Goal: Task Accomplishment & Management: Use online tool/utility

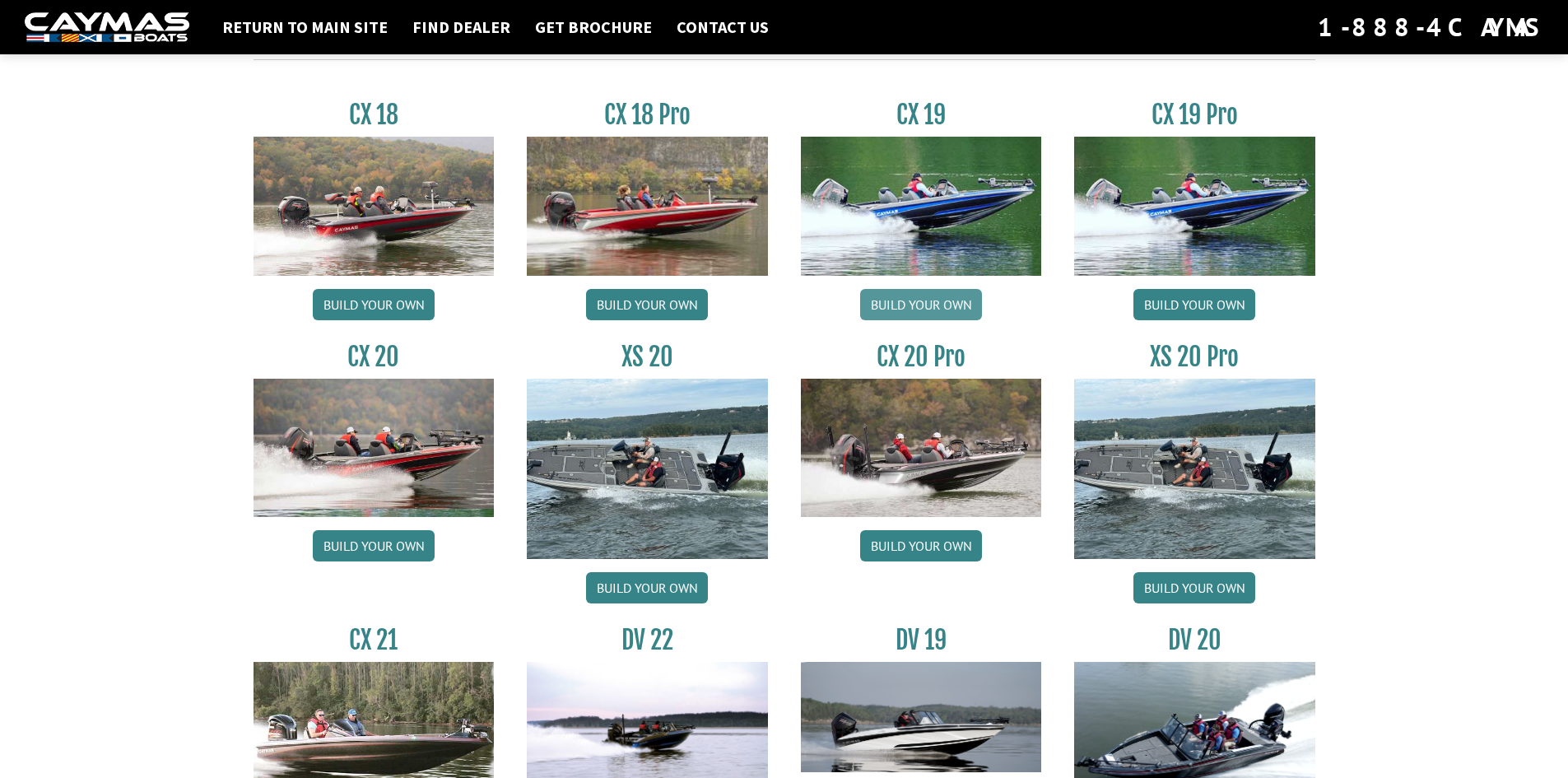
scroll to position [1400, 0]
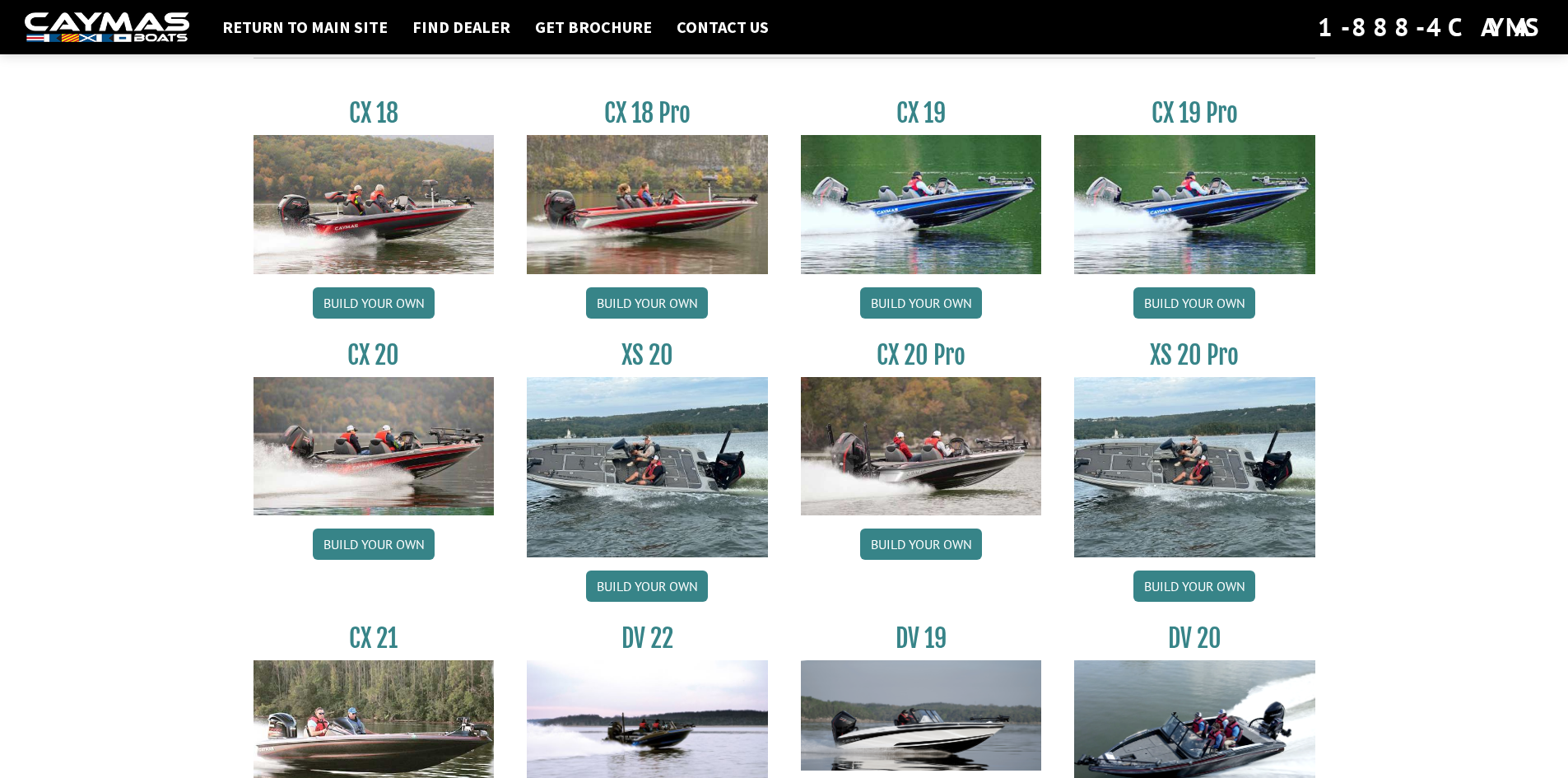
click at [1188, 469] on img at bounding box center [1195, 467] width 241 height 181
click at [1195, 587] on link "Build your own" at bounding box center [1195, 586] width 122 height 31
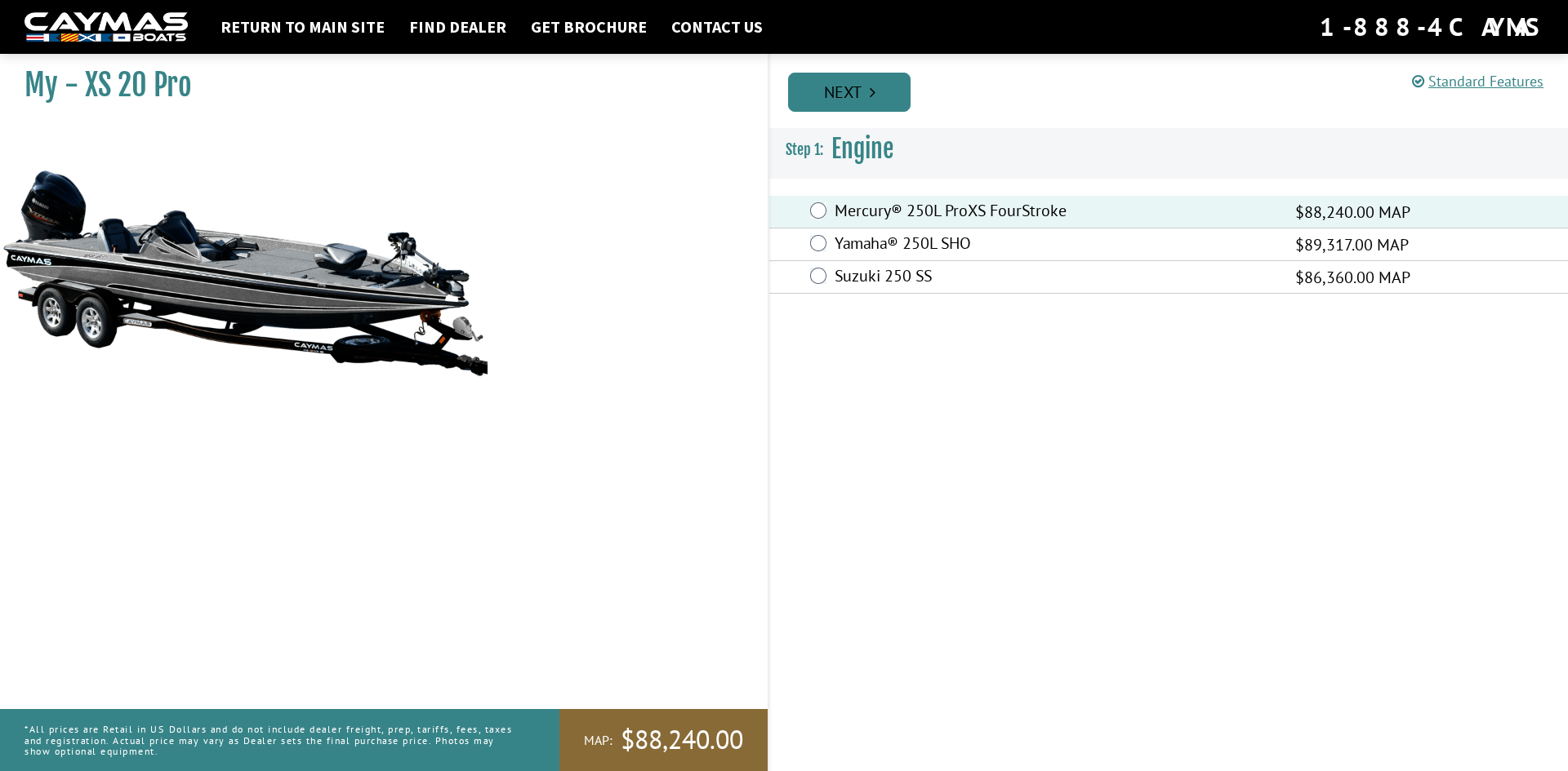
click at [856, 92] on link "Next" at bounding box center [850, 92] width 123 height 40
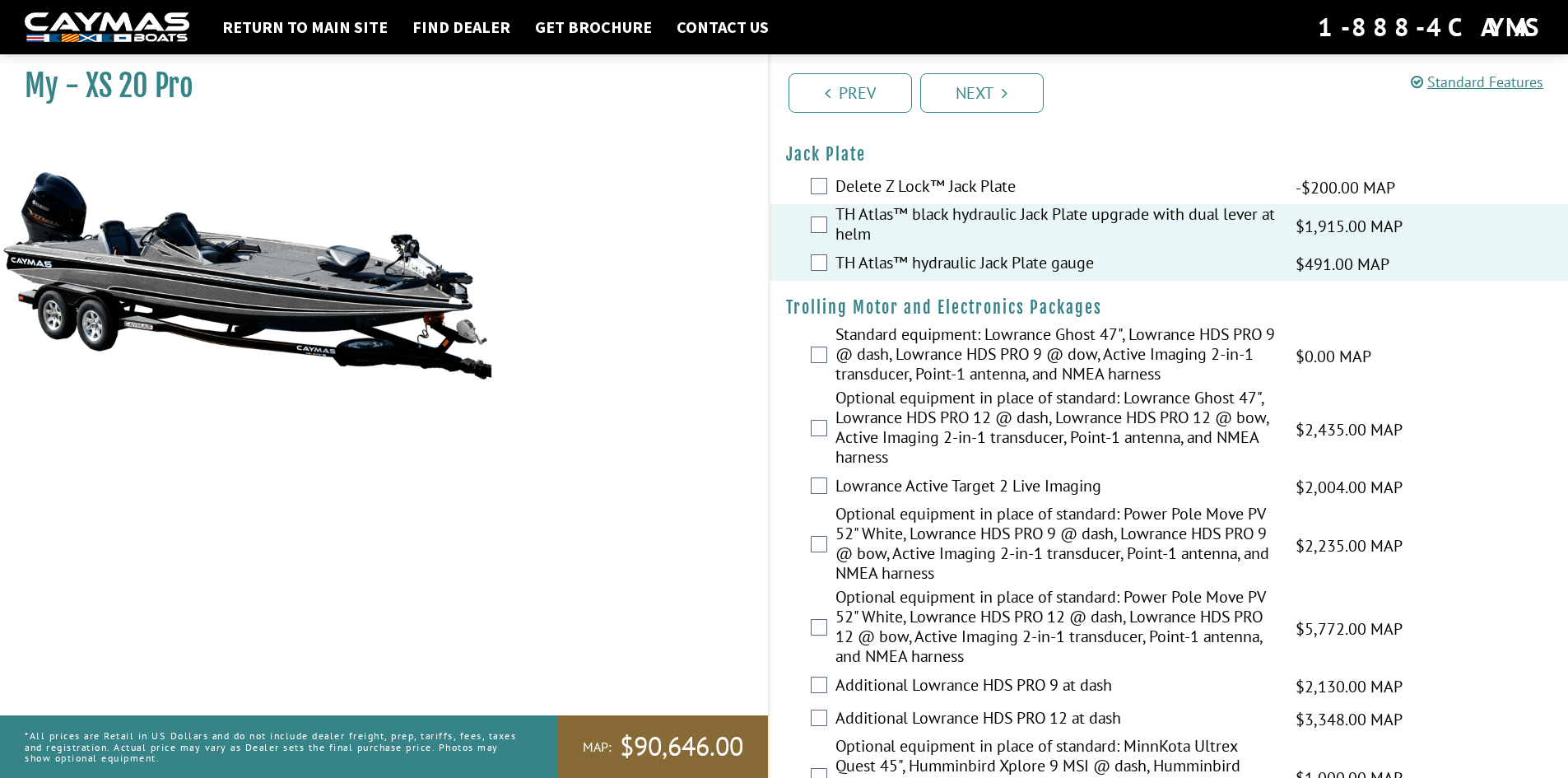
scroll to position [82, 0]
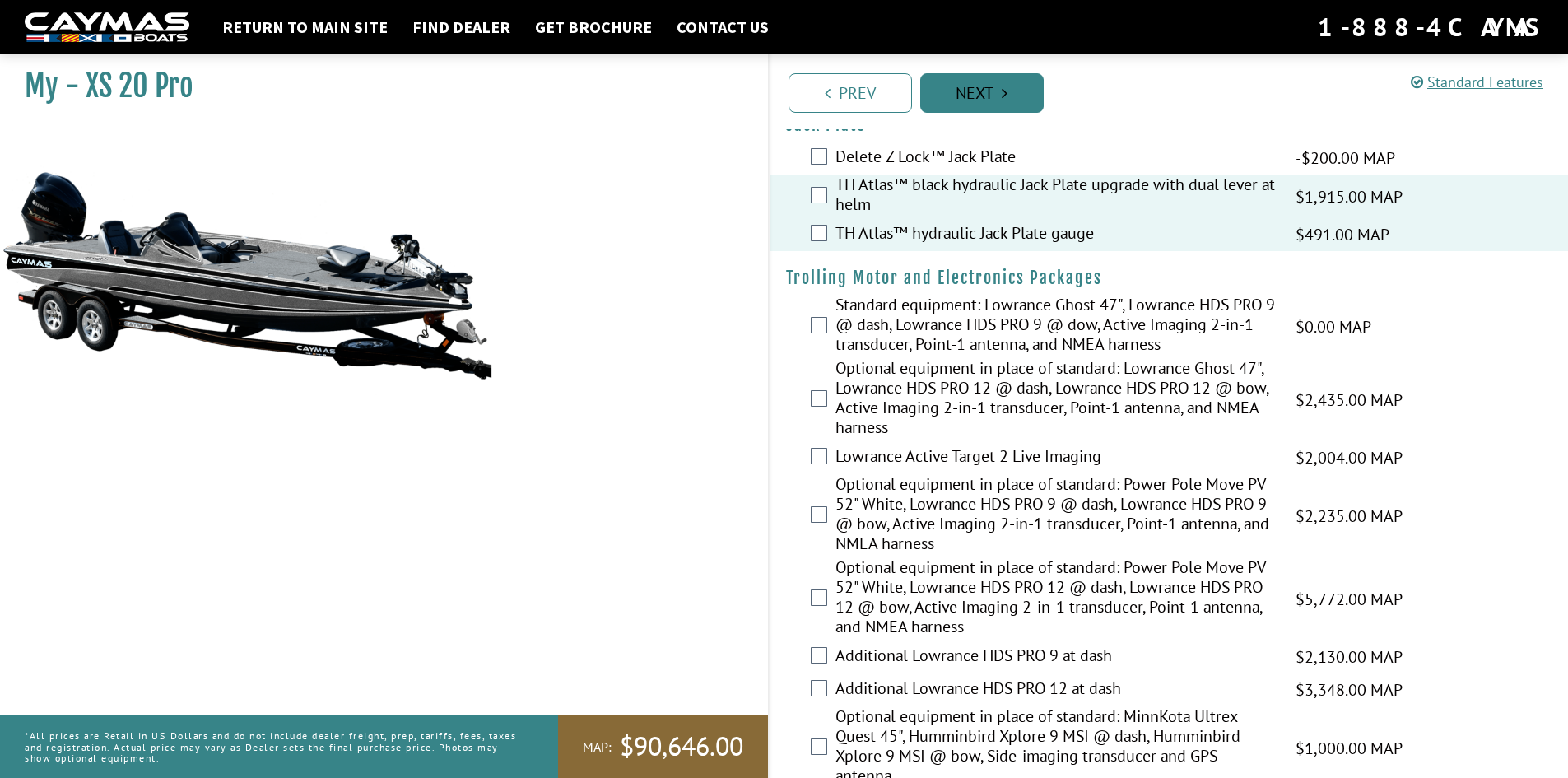
click at [984, 88] on link "Next" at bounding box center [982, 92] width 124 height 40
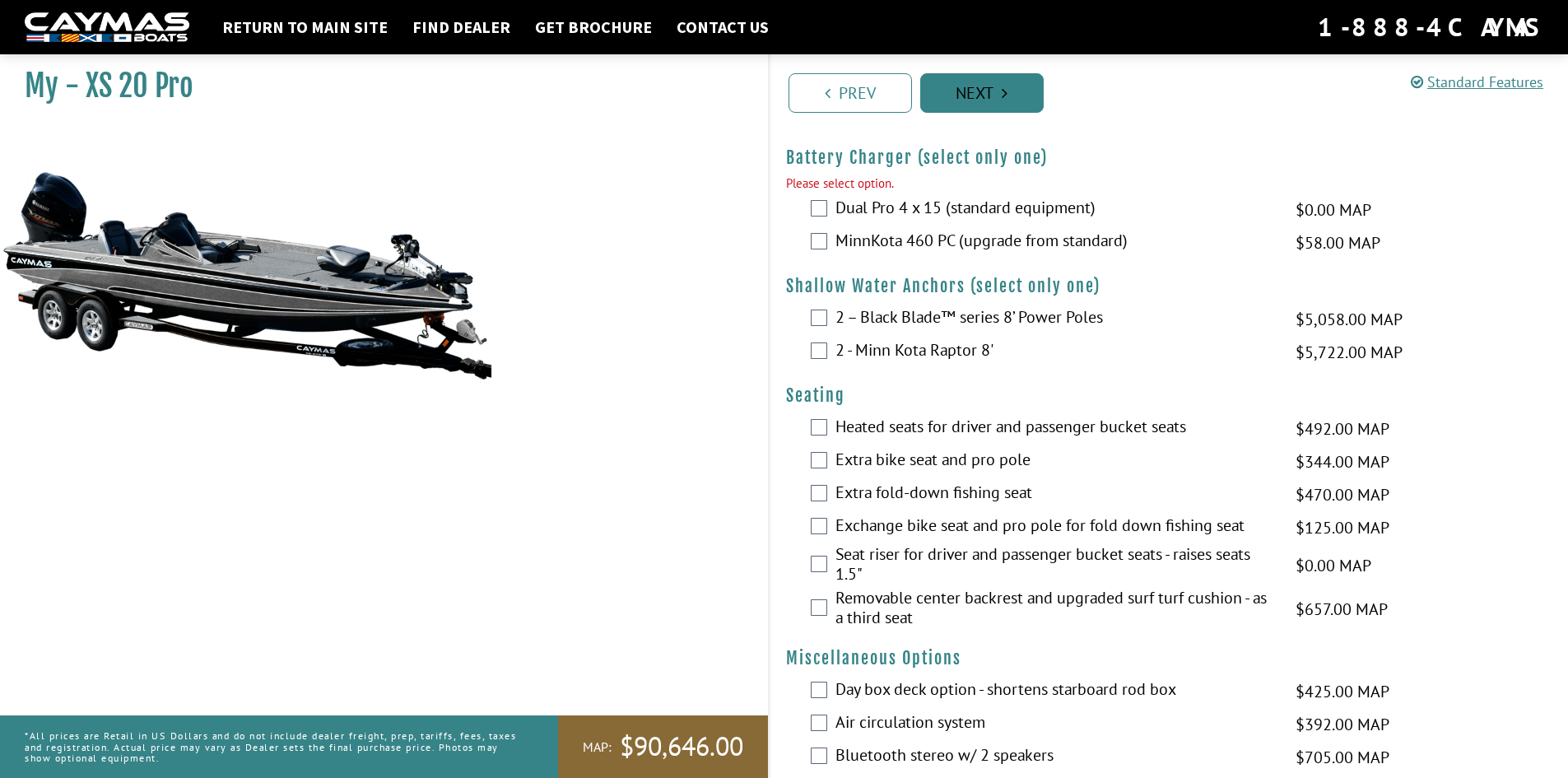
scroll to position [1807, 0]
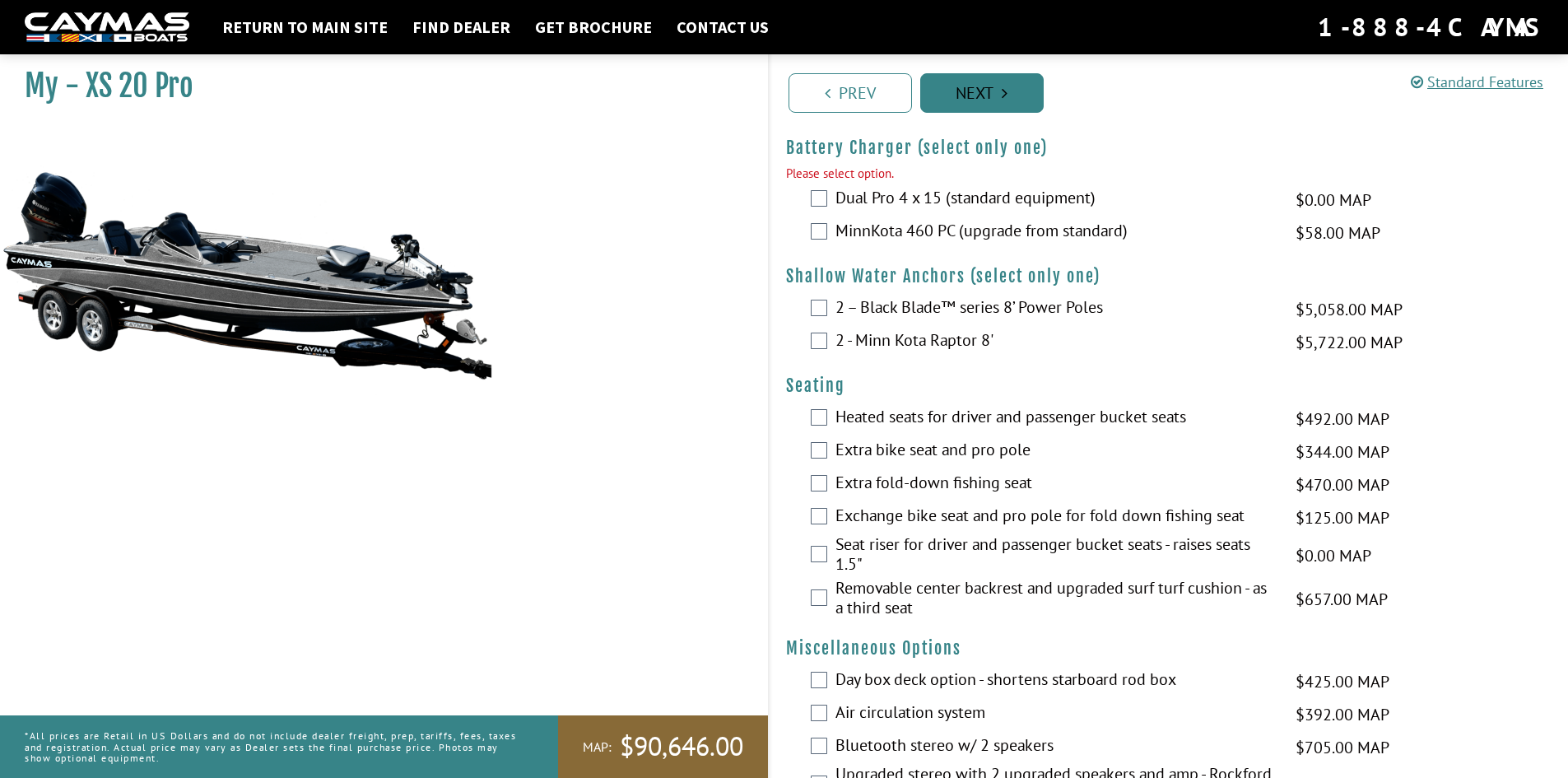
click at [979, 89] on link "Next" at bounding box center [982, 92] width 124 height 40
click at [979, 99] on link "Next" at bounding box center [982, 92] width 124 height 40
click at [982, 99] on link "Next" at bounding box center [982, 92] width 124 height 40
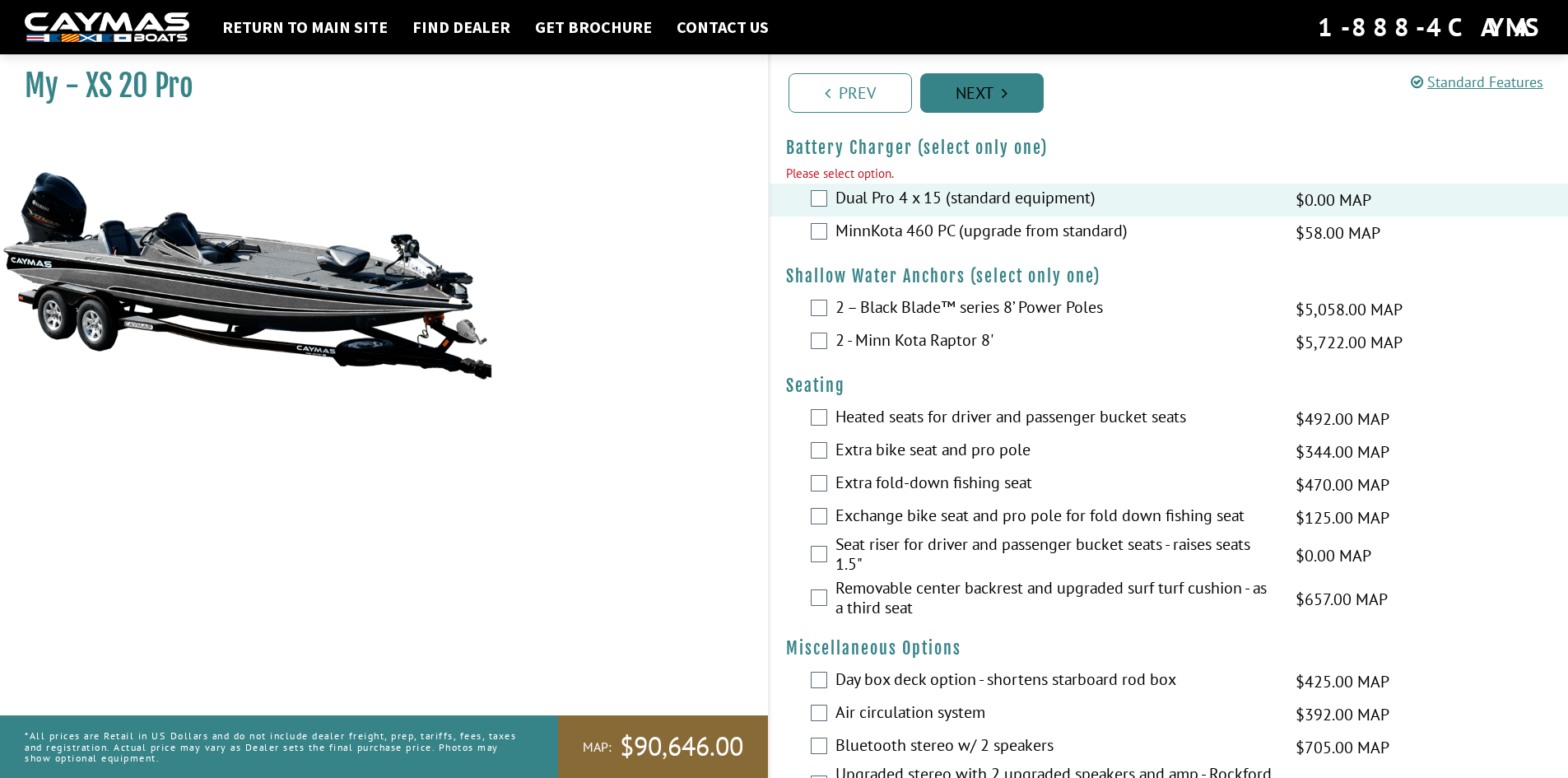
click at [1005, 95] on icon "Pagination" at bounding box center [1004, 92] width 6 height 16
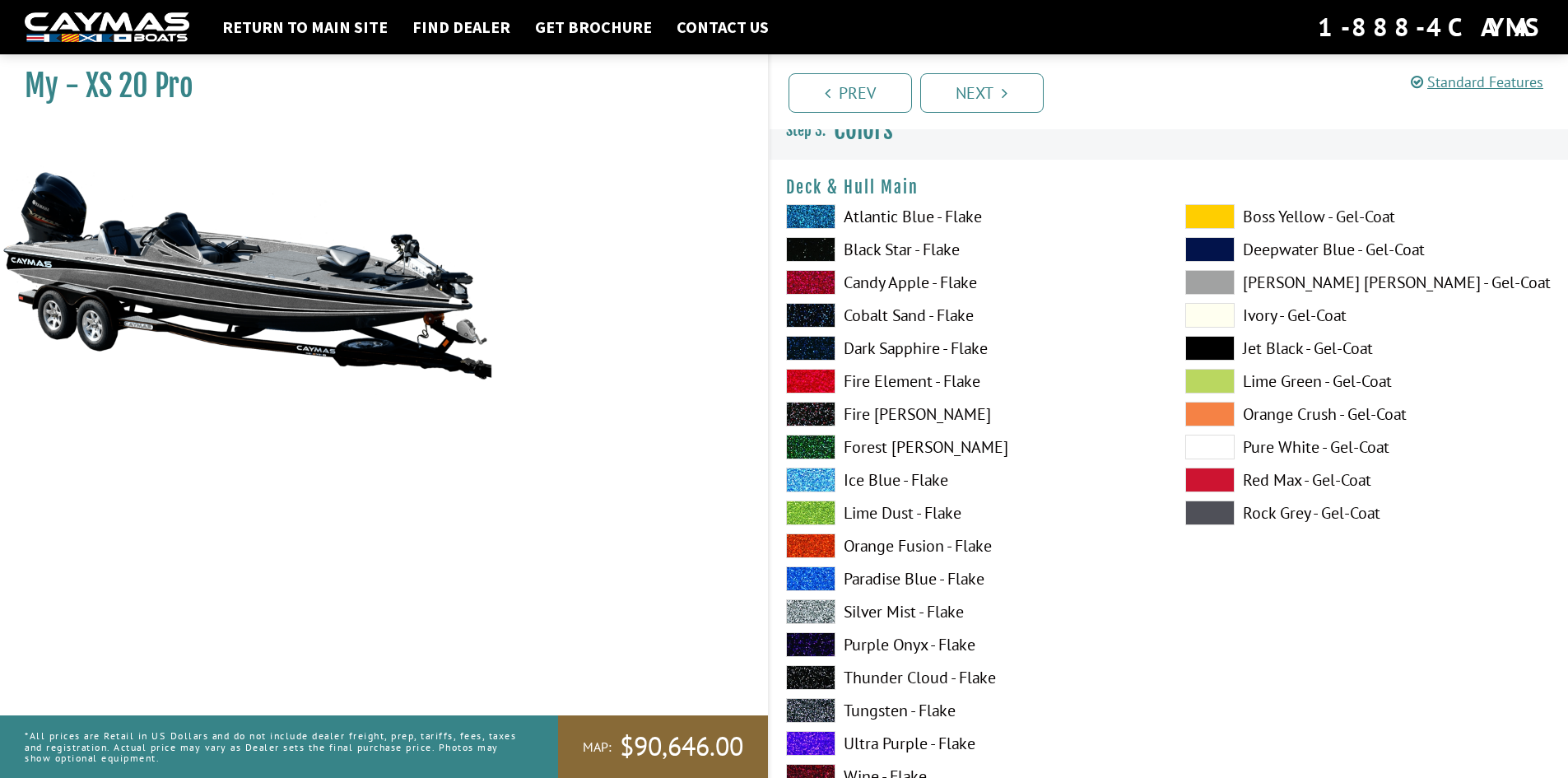
scroll to position [0, 0]
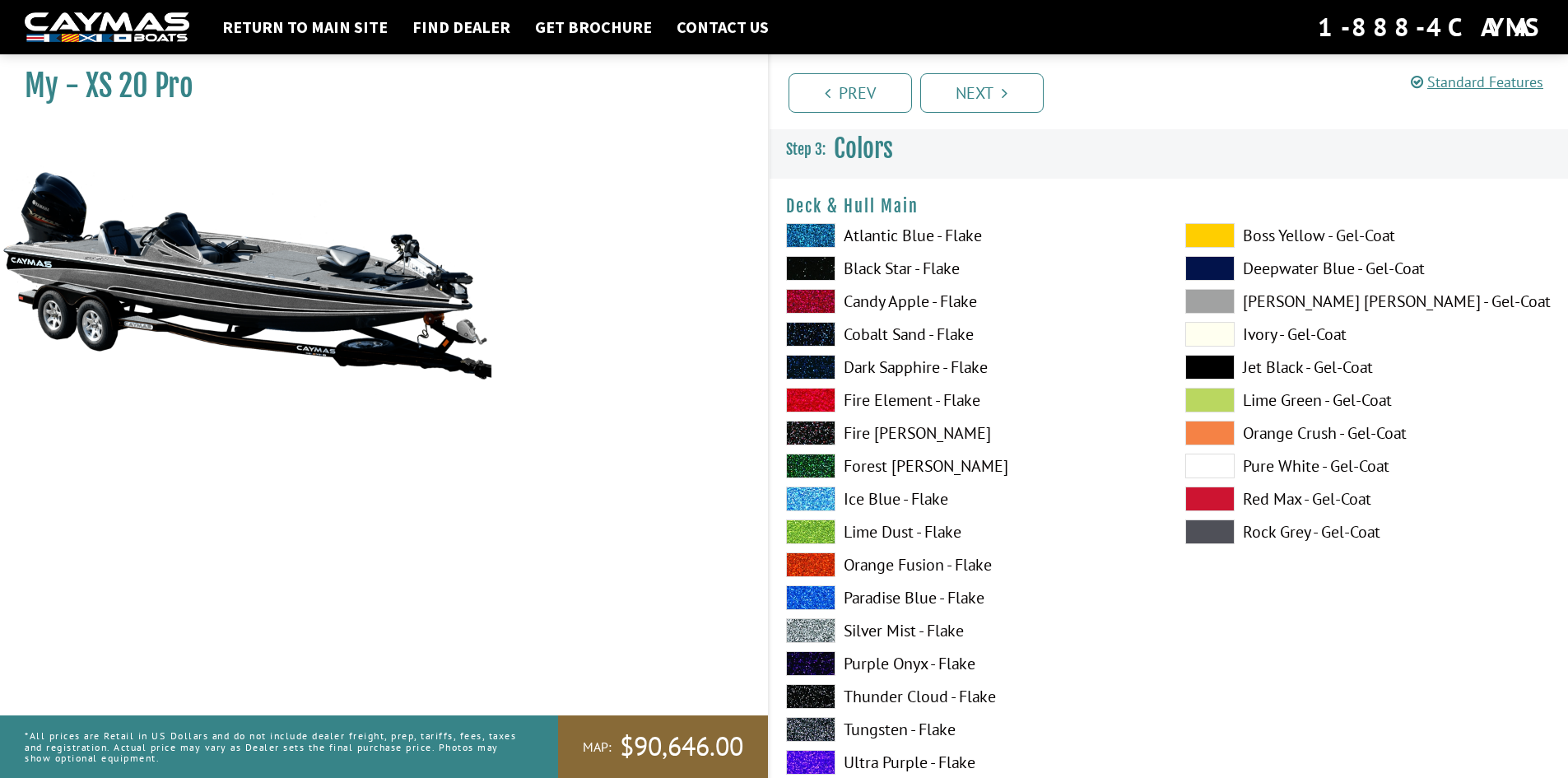
click at [812, 271] on span at bounding box center [811, 268] width 49 height 25
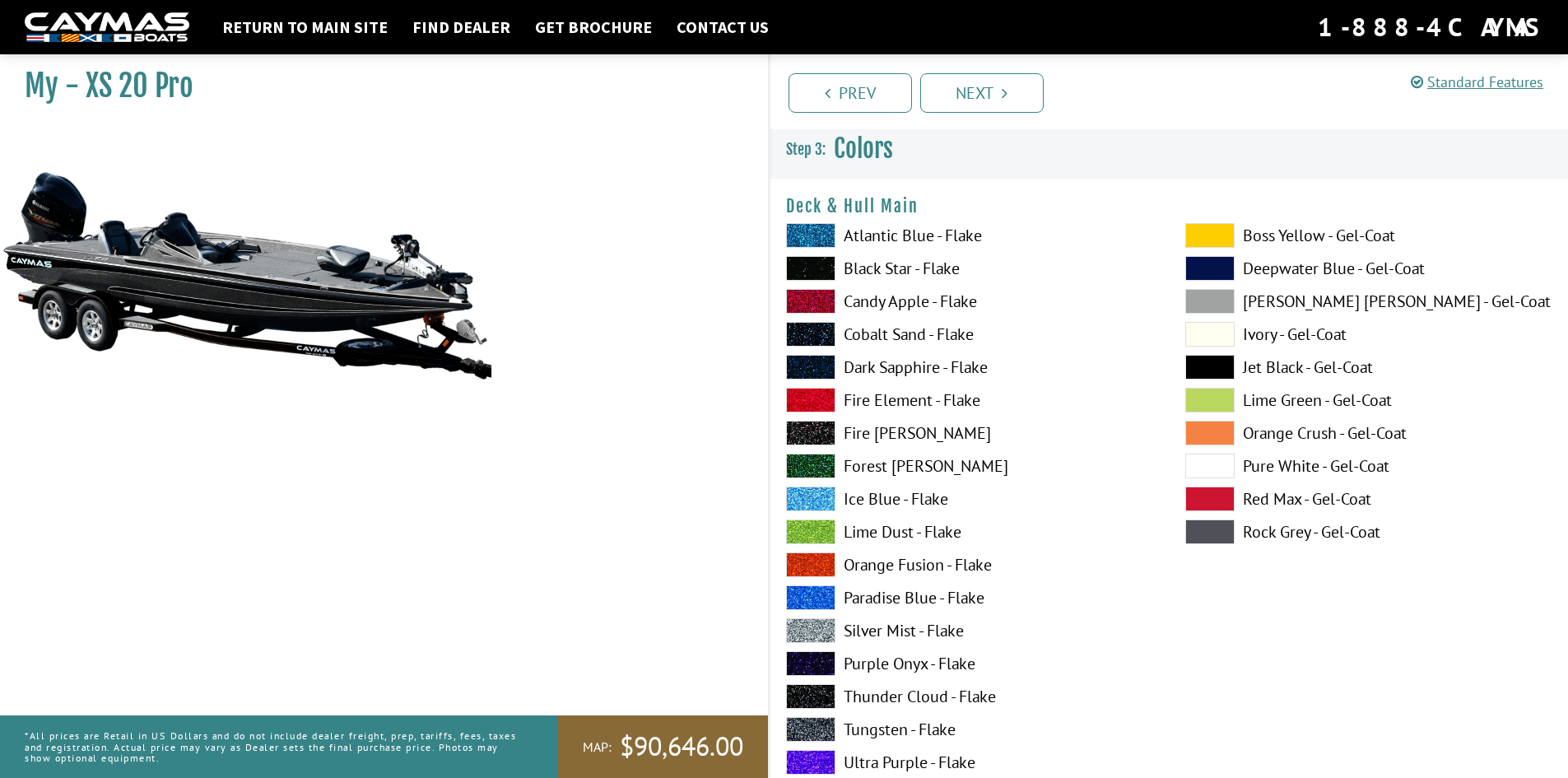
click at [801, 299] on span at bounding box center [811, 301] width 49 height 25
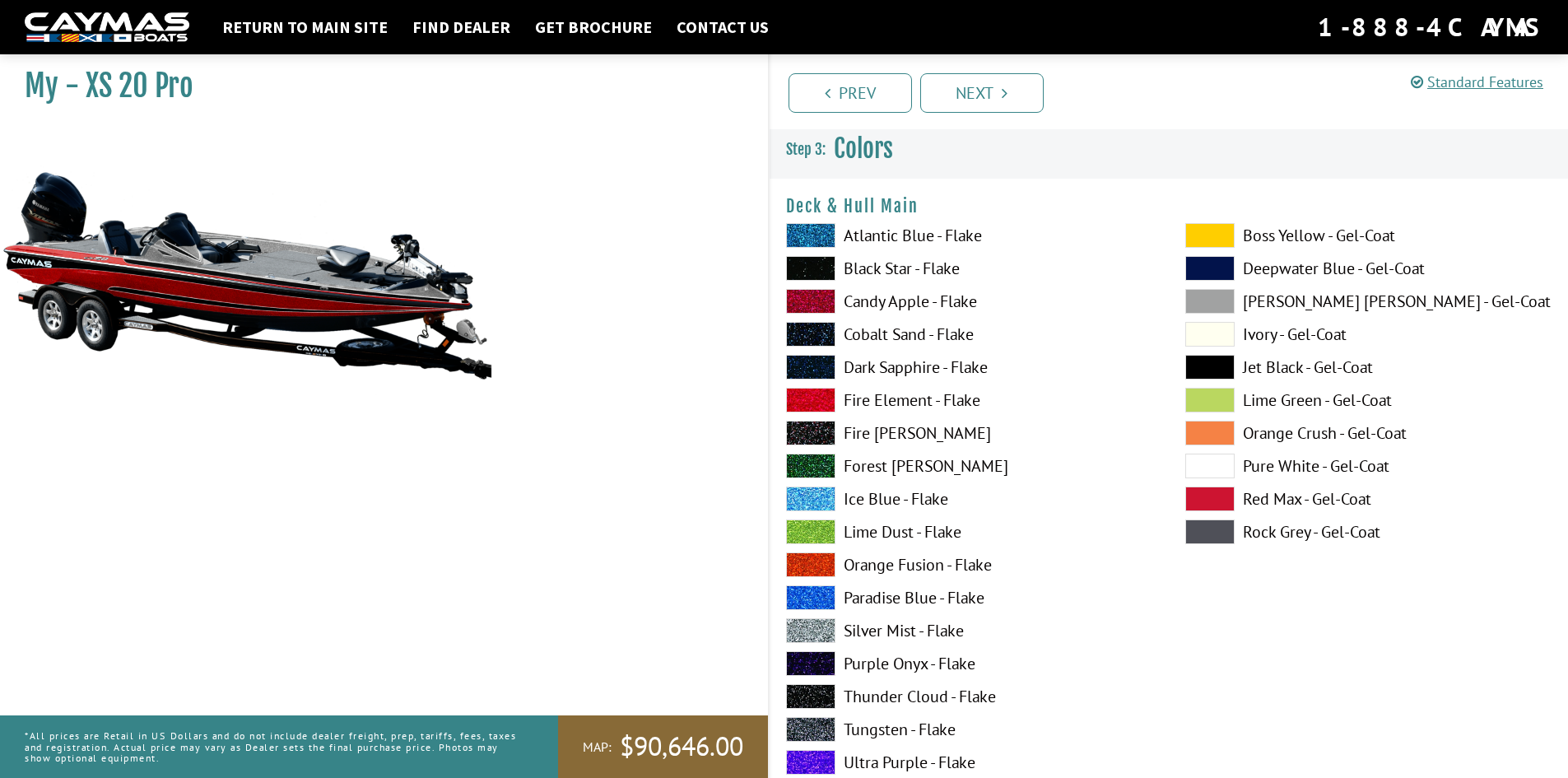
click at [808, 265] on span at bounding box center [811, 268] width 49 height 25
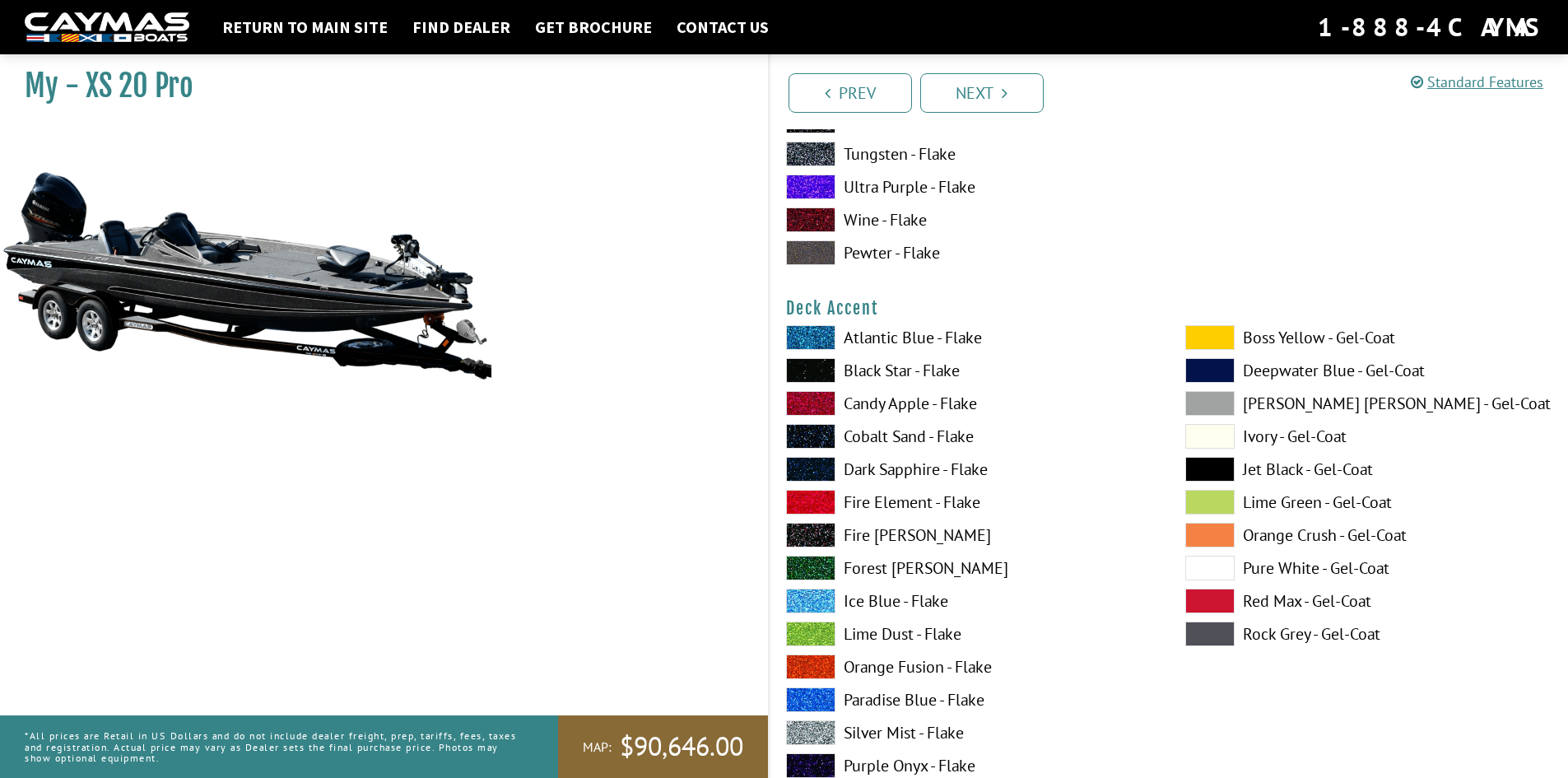
scroll to position [576, 0]
click at [823, 406] on span at bounding box center [811, 402] width 49 height 25
click at [818, 496] on span at bounding box center [811, 501] width 49 height 25
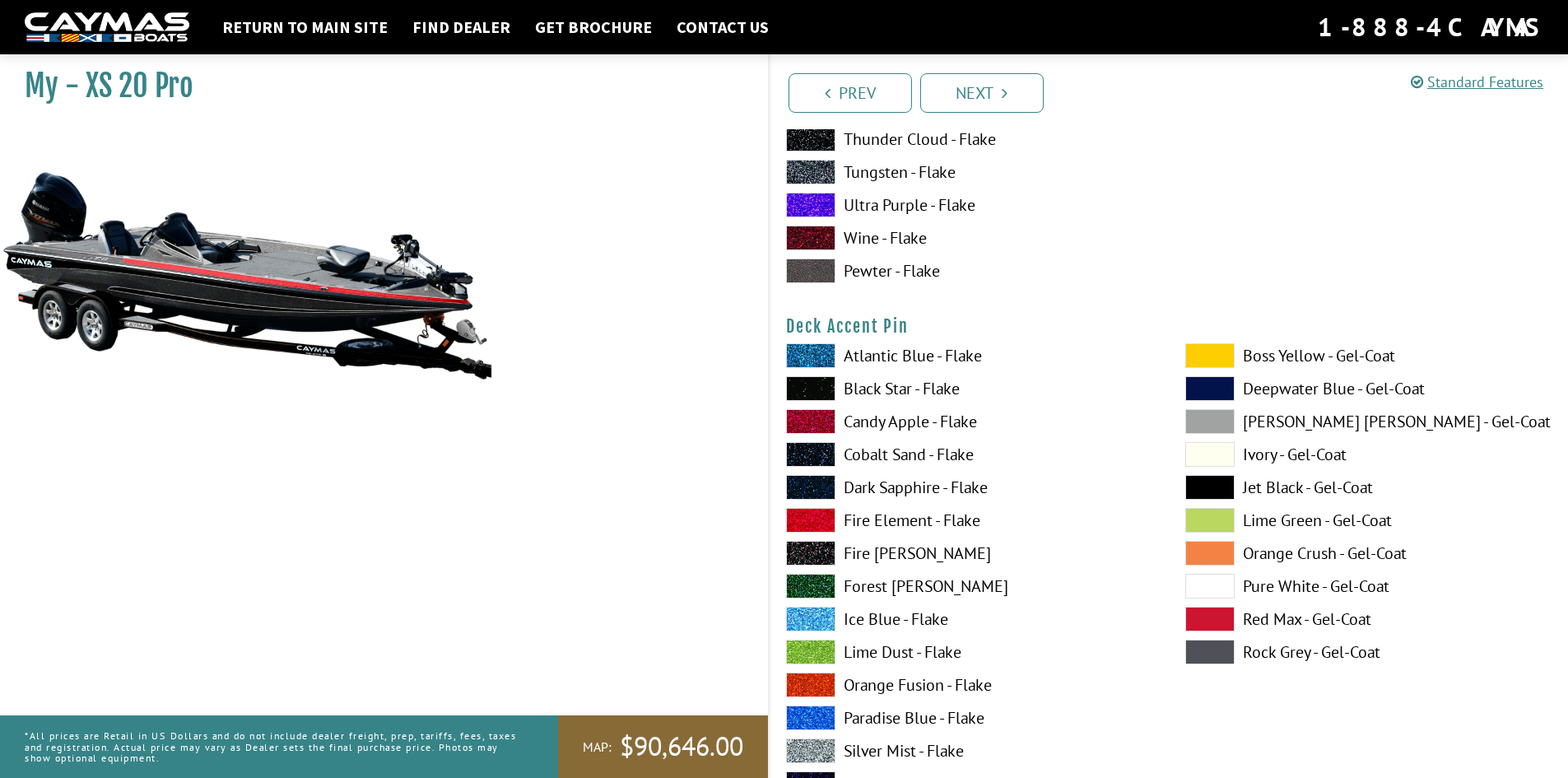
scroll to position [1400, 0]
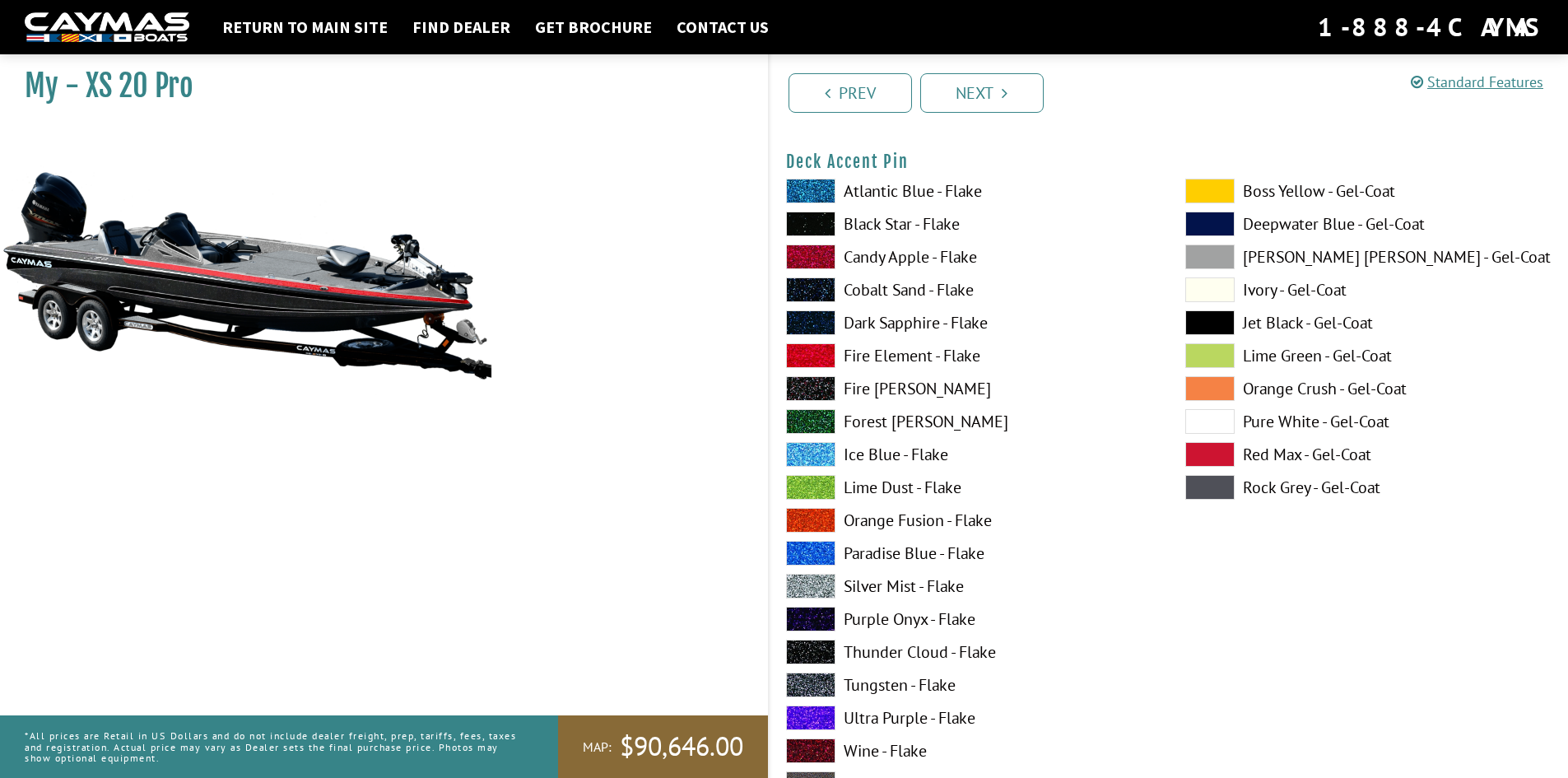
click at [807, 581] on span at bounding box center [811, 586] width 49 height 25
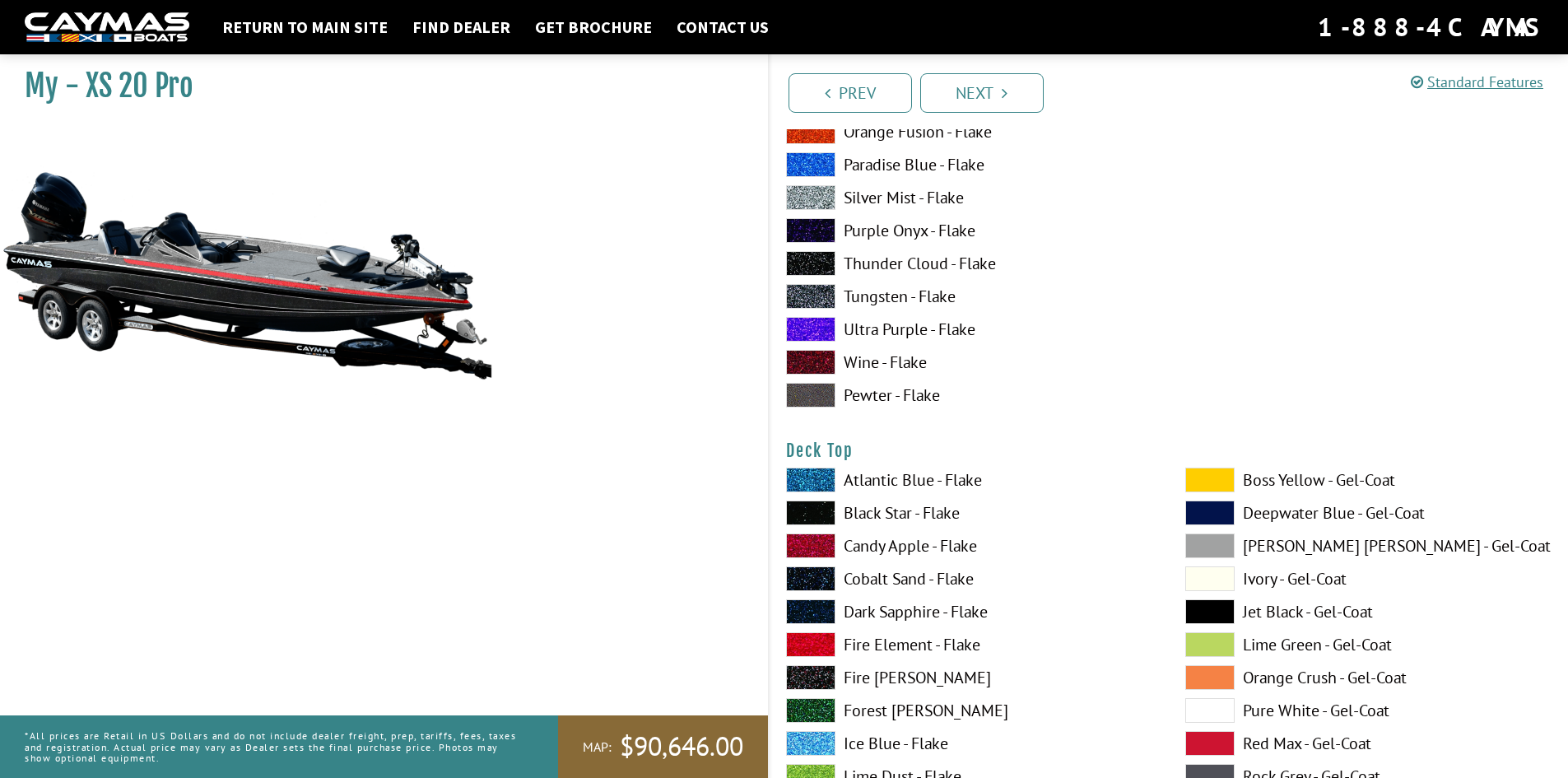
scroll to position [1895, 0]
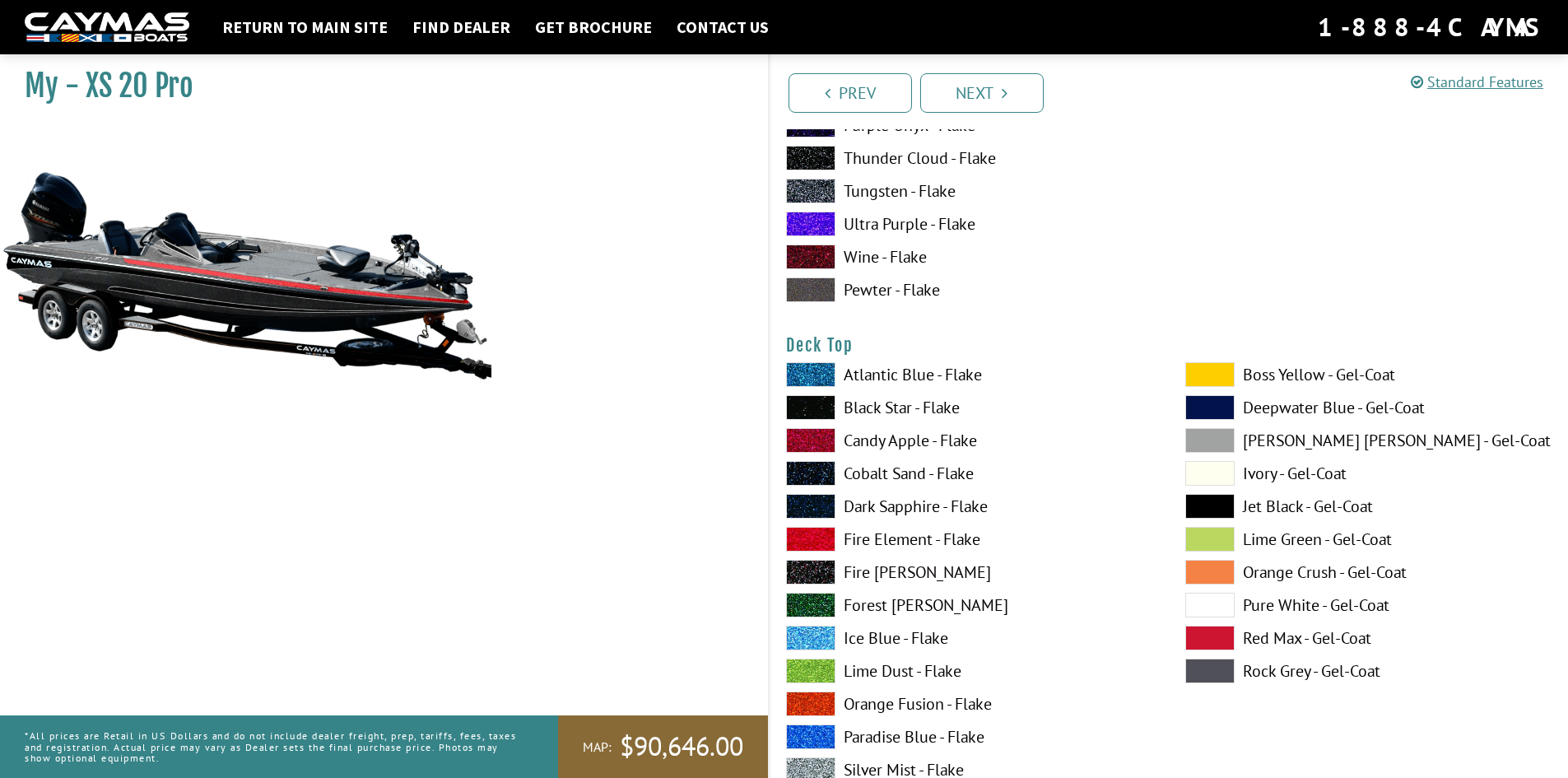
click at [804, 400] on span at bounding box center [811, 407] width 49 height 25
click at [806, 535] on span at bounding box center [811, 539] width 49 height 25
click at [801, 407] on span at bounding box center [811, 407] width 49 height 25
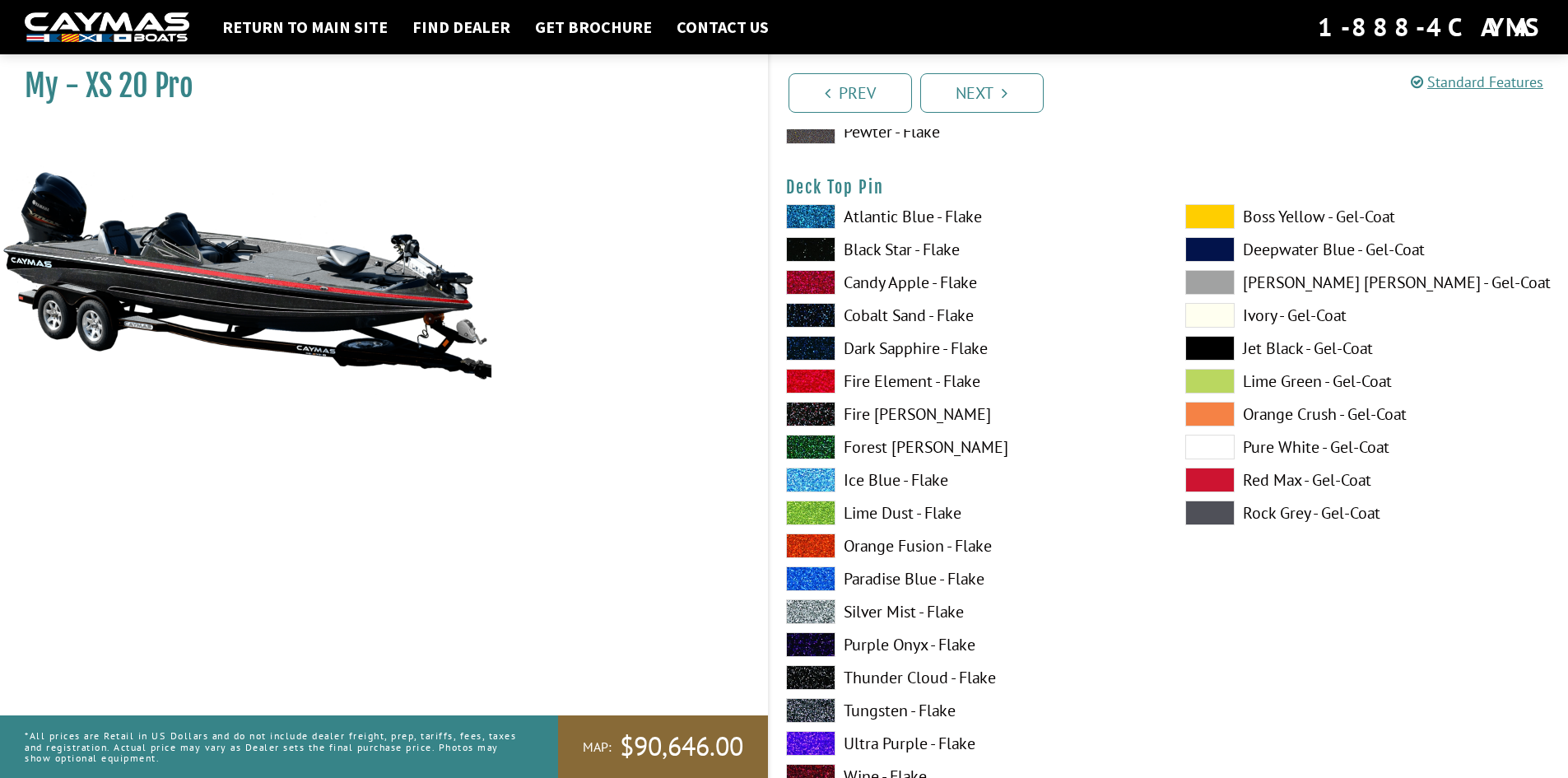
scroll to position [2800, 0]
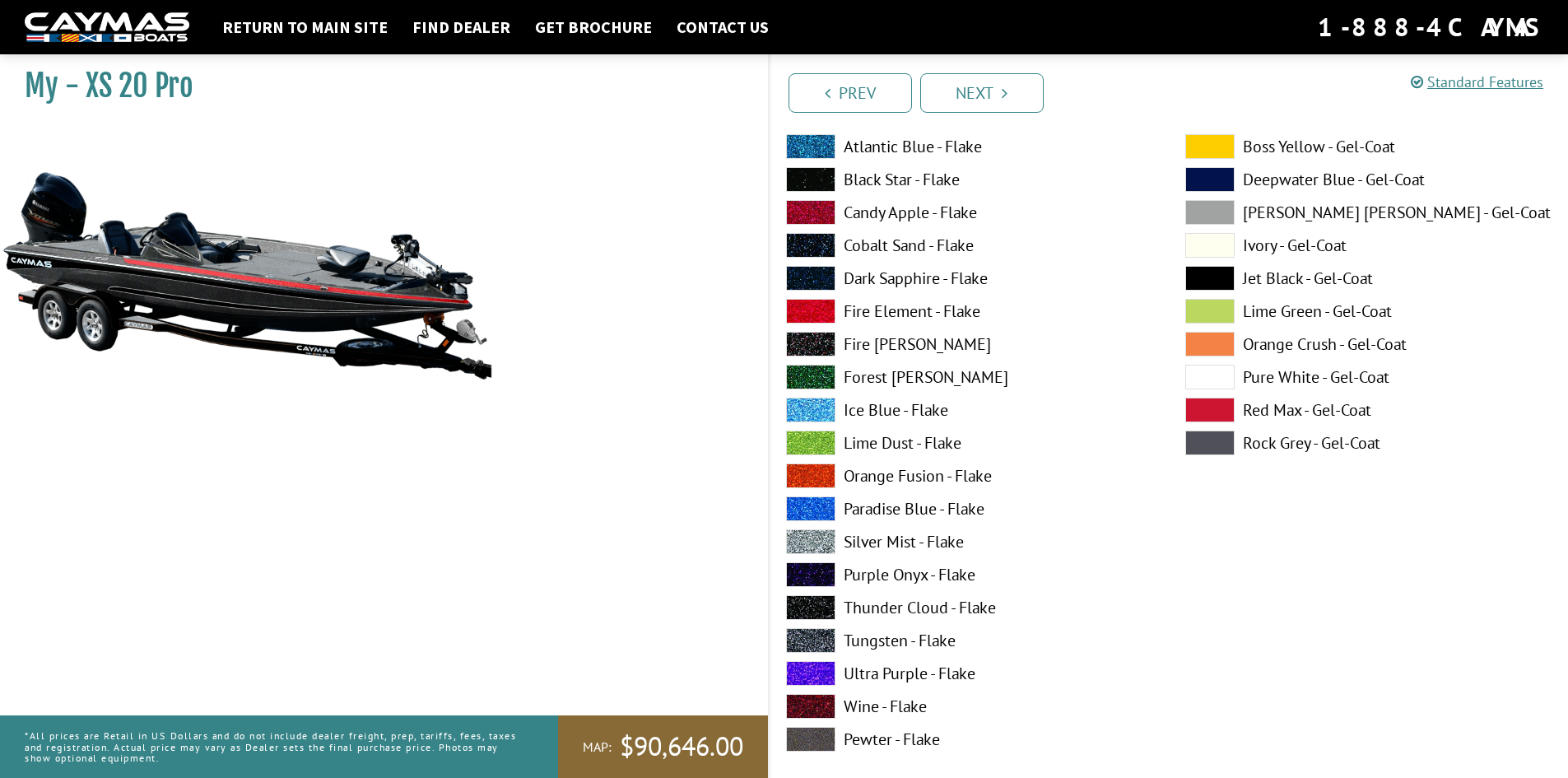
click at [811, 543] on span at bounding box center [811, 541] width 49 height 25
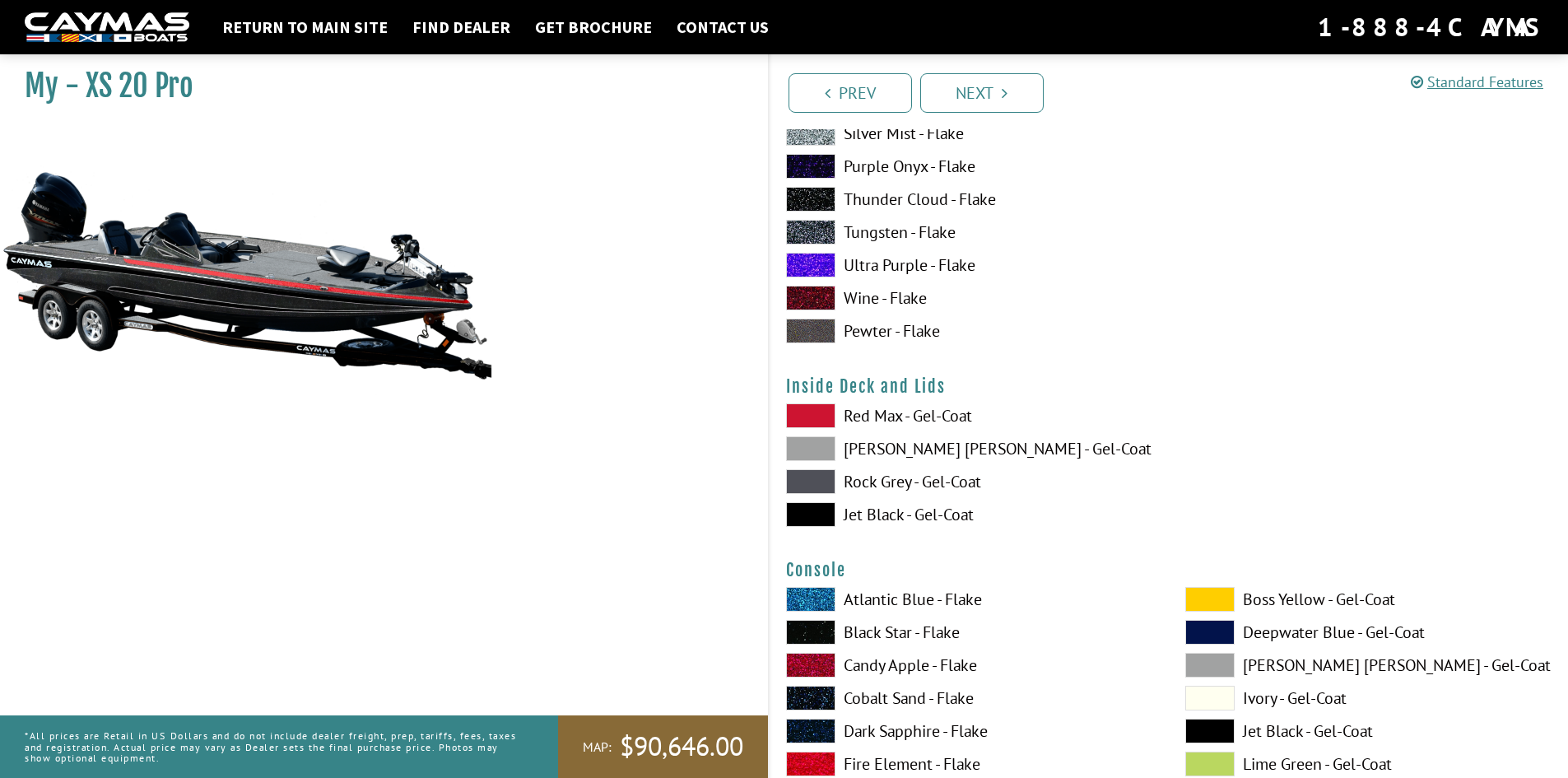
scroll to position [3212, 0]
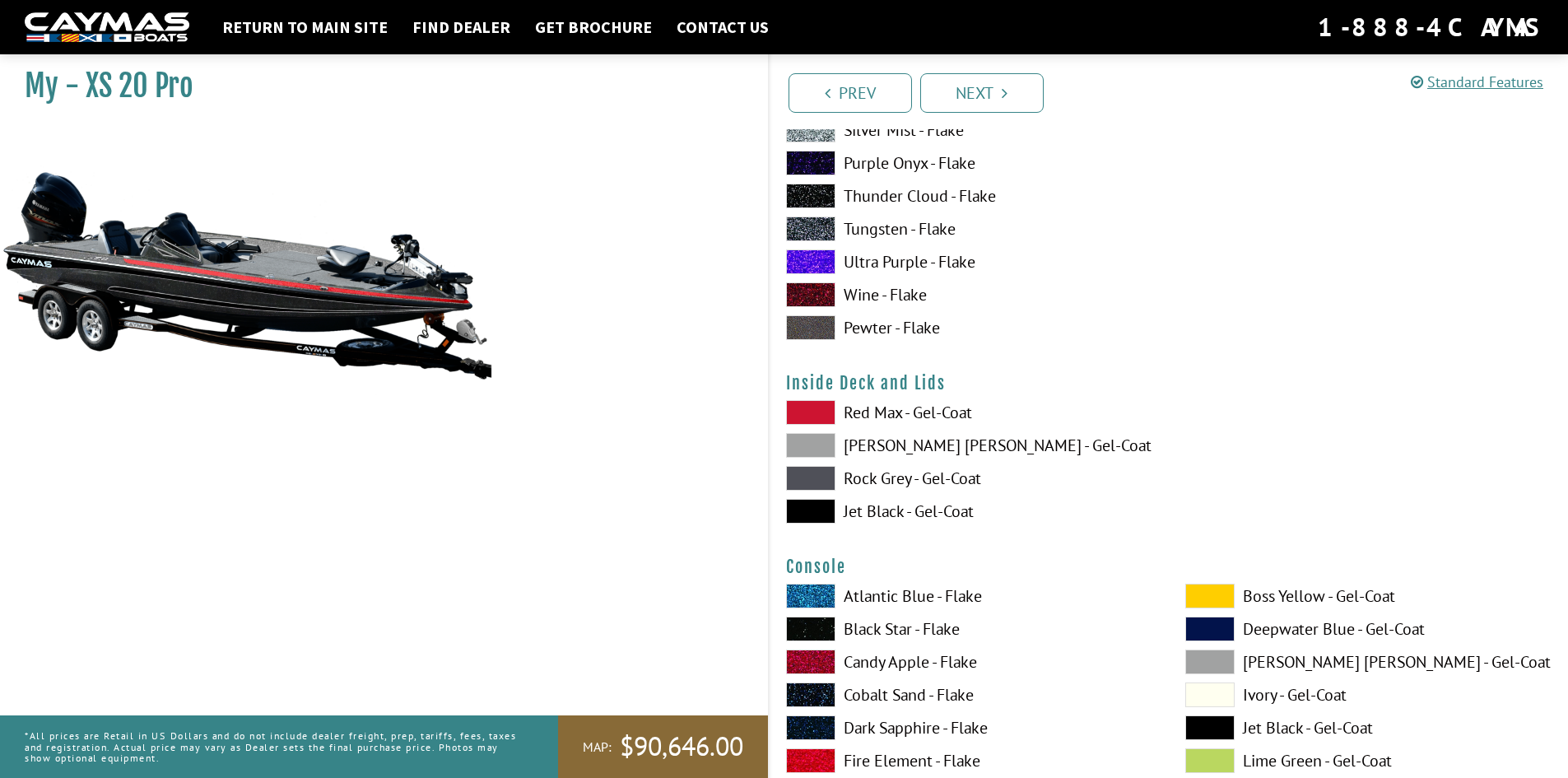
click at [814, 510] on span at bounding box center [811, 511] width 49 height 25
click at [811, 477] on span at bounding box center [811, 478] width 49 height 25
click at [807, 450] on span at bounding box center [811, 445] width 49 height 25
click at [806, 415] on span at bounding box center [811, 412] width 49 height 25
click at [801, 518] on span at bounding box center [811, 511] width 49 height 25
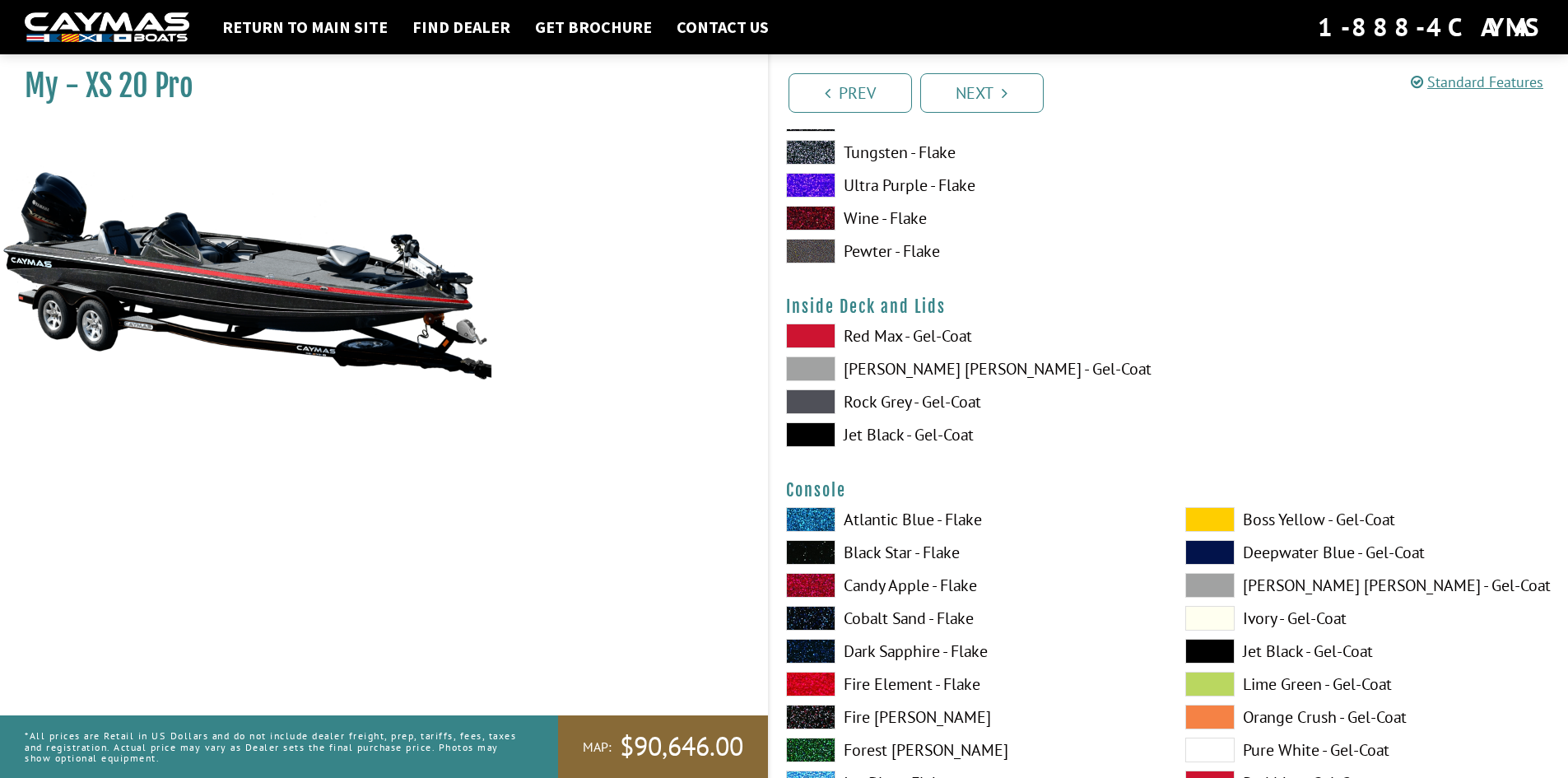
scroll to position [3459, 0]
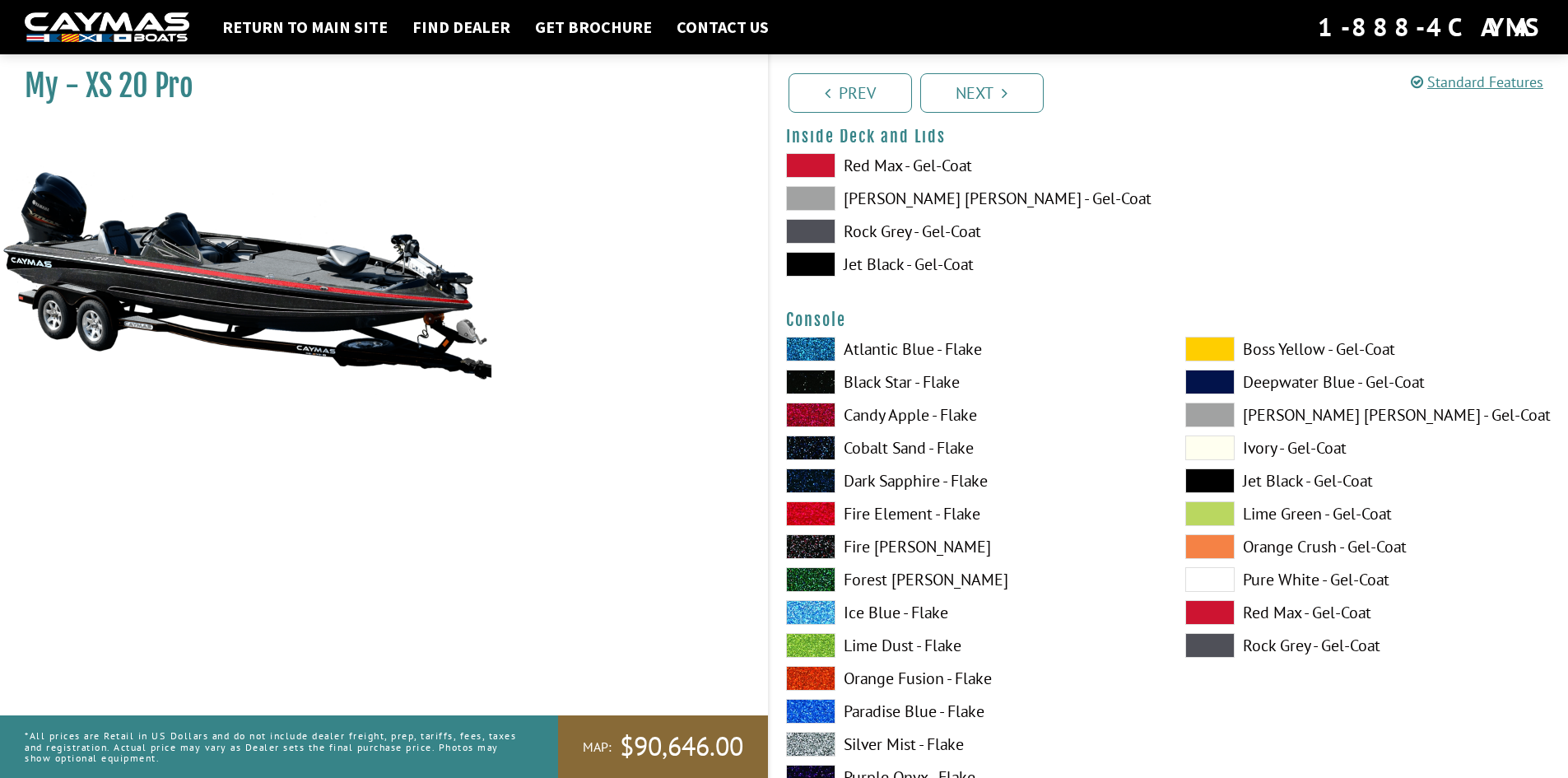
click at [808, 510] on span at bounding box center [811, 513] width 49 height 25
click at [817, 380] on span at bounding box center [811, 382] width 49 height 25
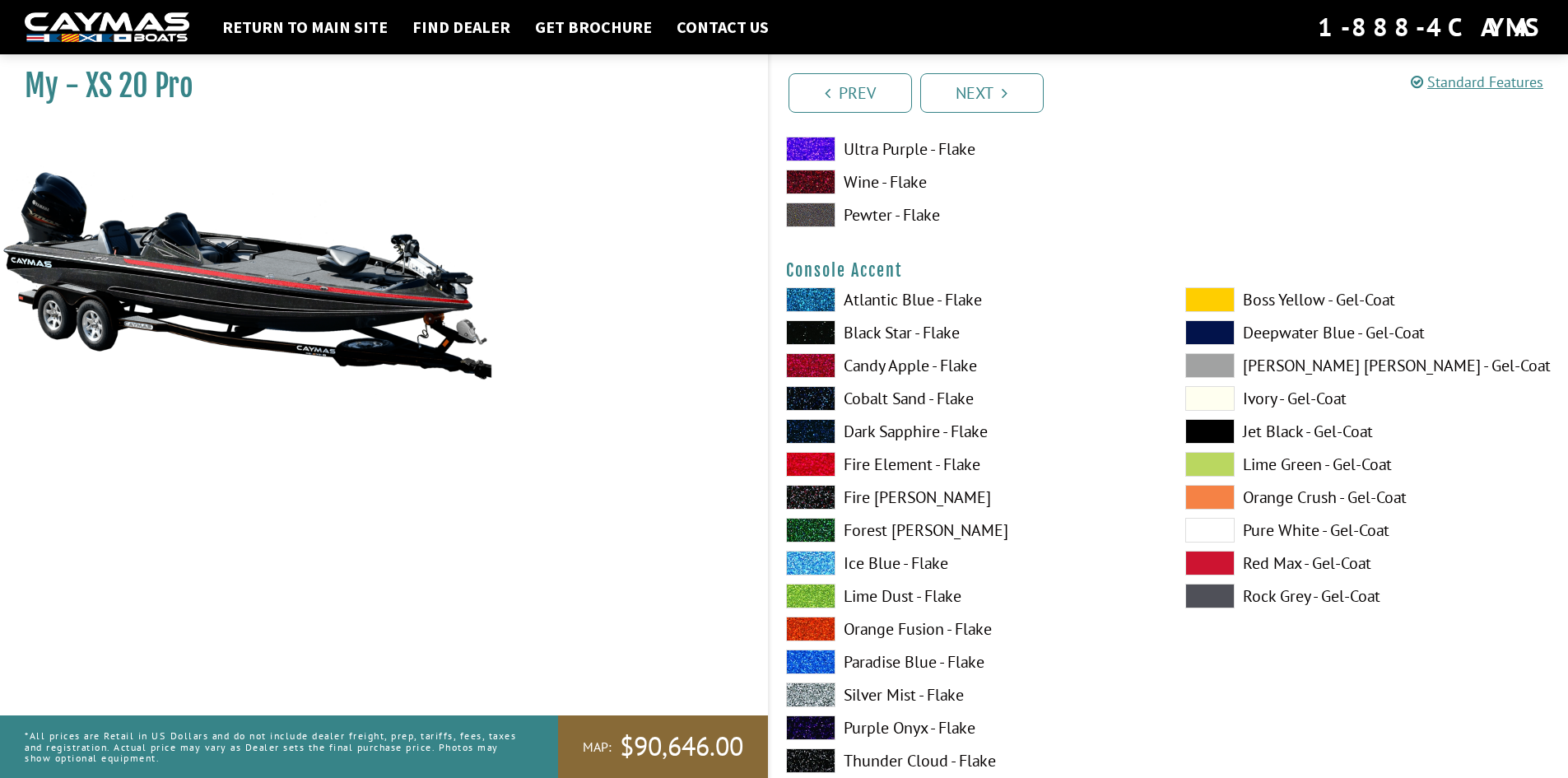
scroll to position [4201, 0]
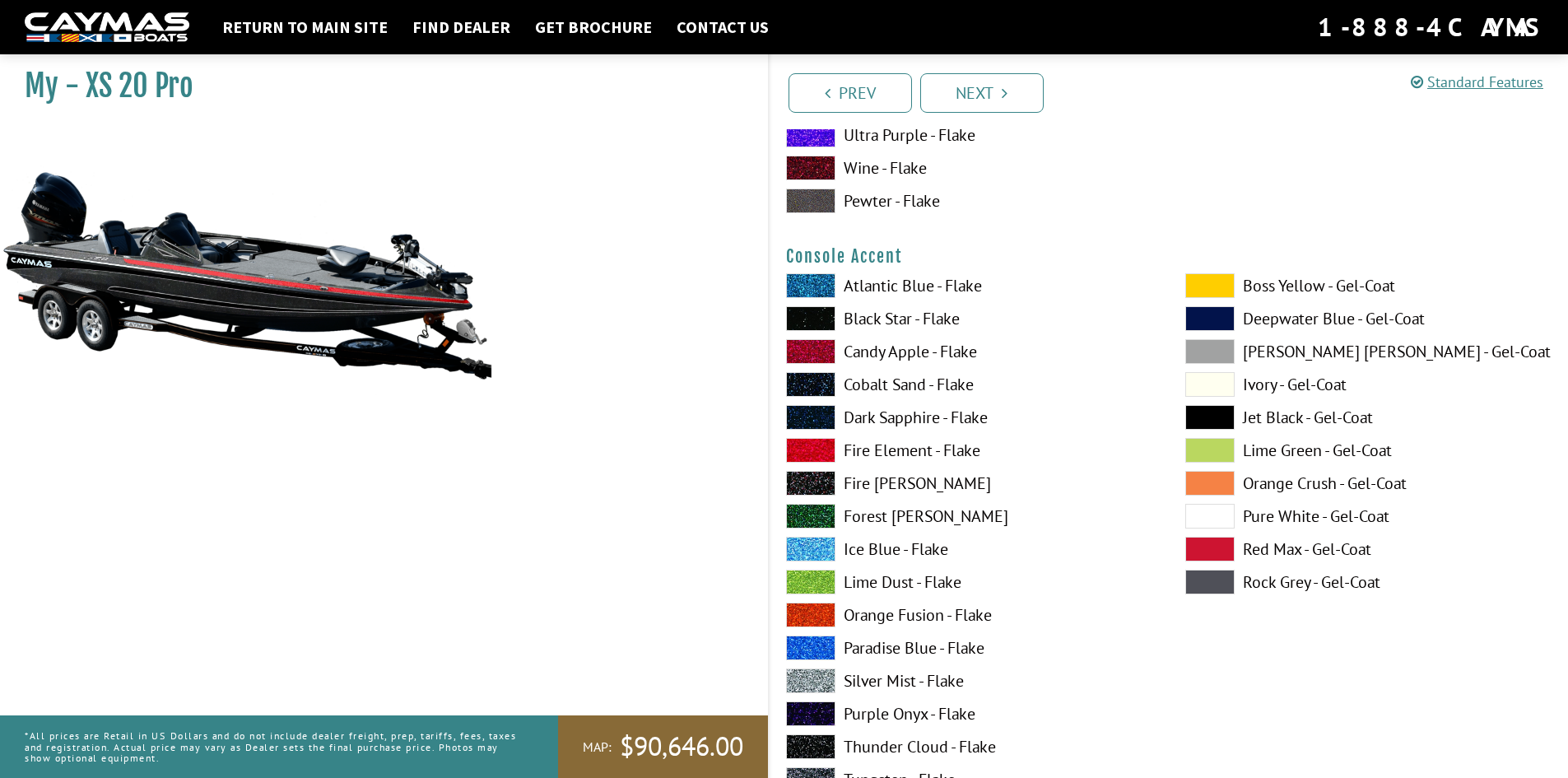
click at [814, 448] on span at bounding box center [811, 450] width 49 height 25
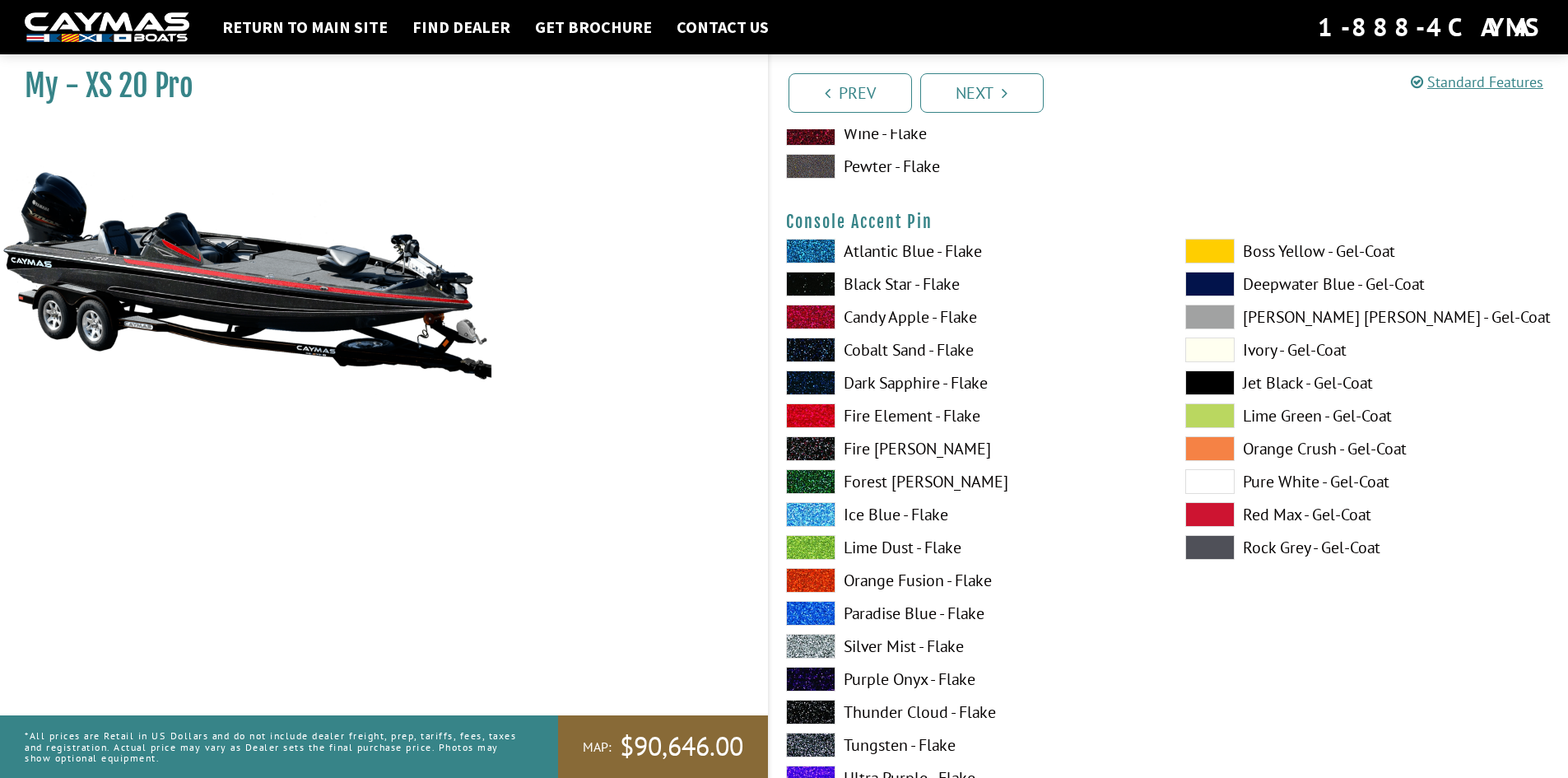
scroll to position [4941, 0]
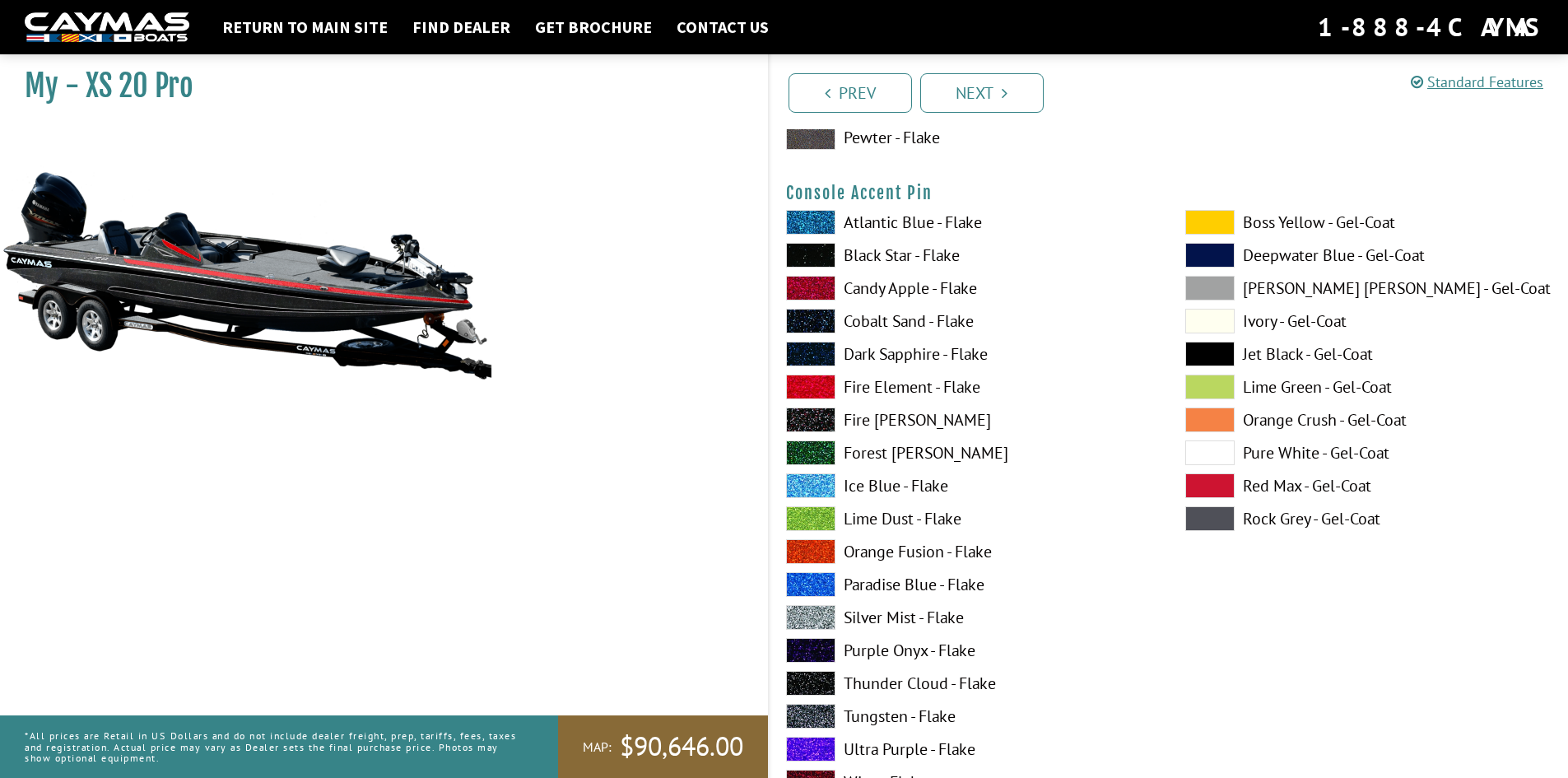
click at [823, 612] on span at bounding box center [811, 617] width 49 height 25
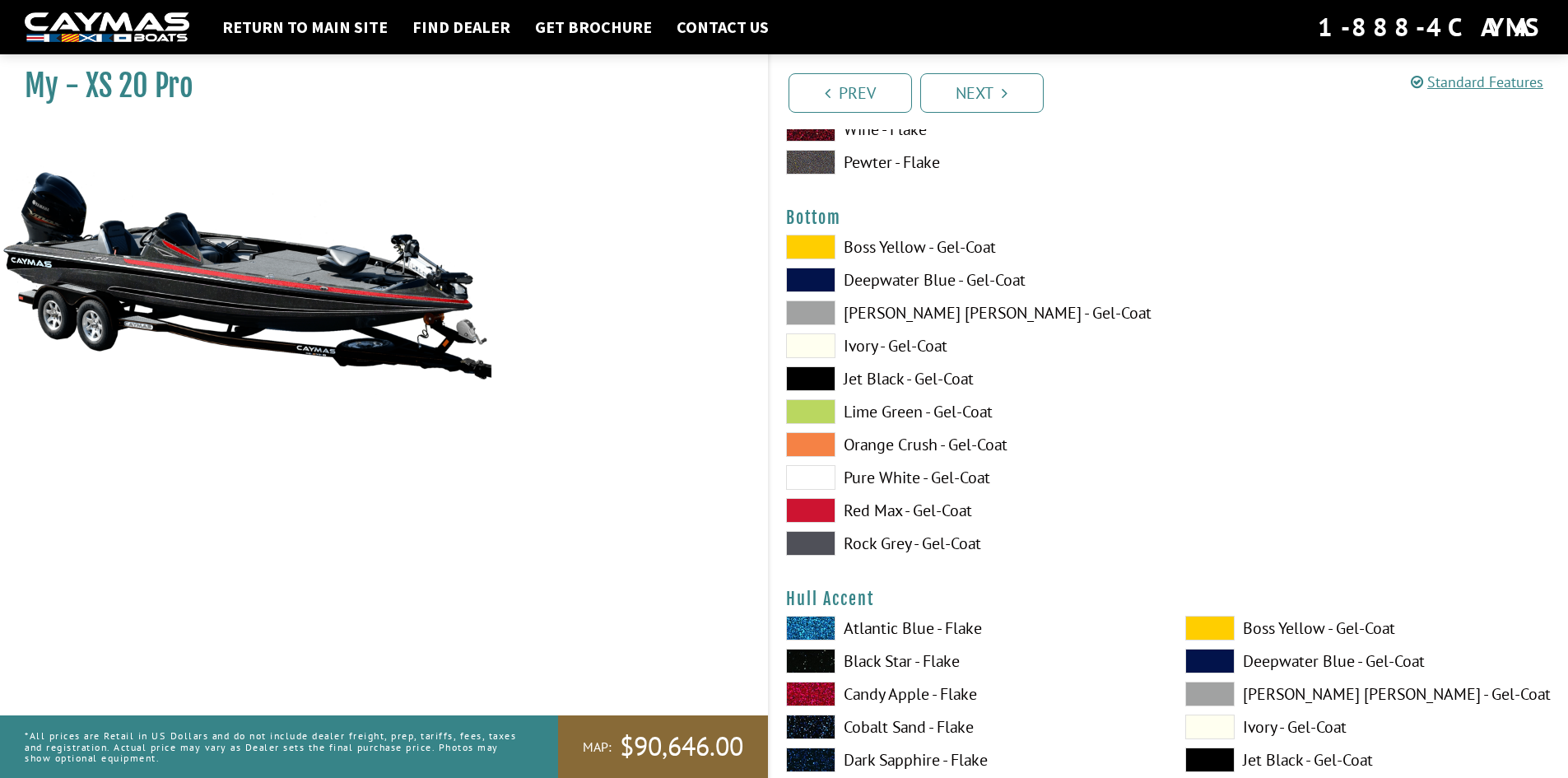
scroll to position [5600, 0]
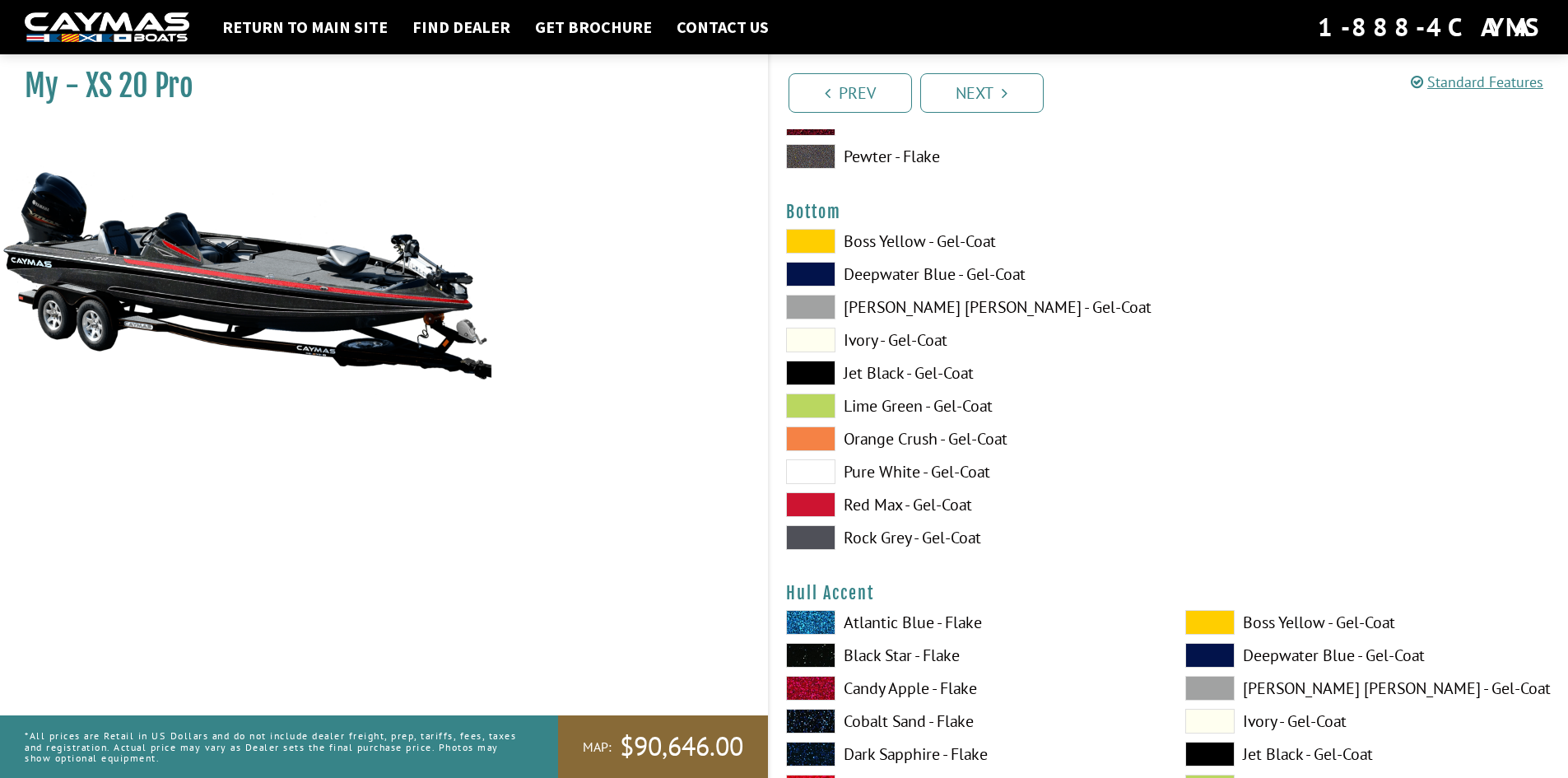
click at [789, 372] on span at bounding box center [811, 372] width 49 height 25
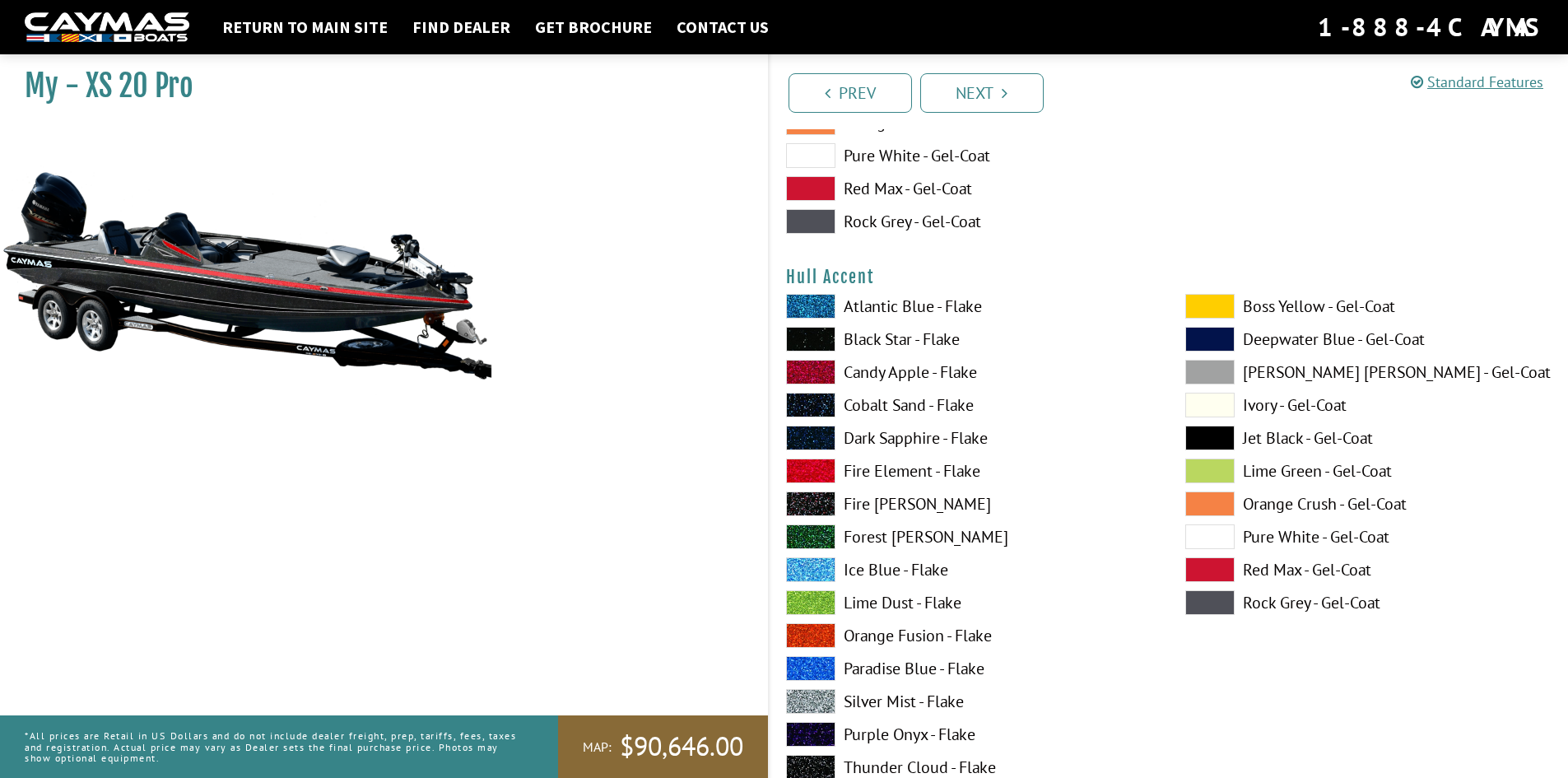
scroll to position [6012, 0]
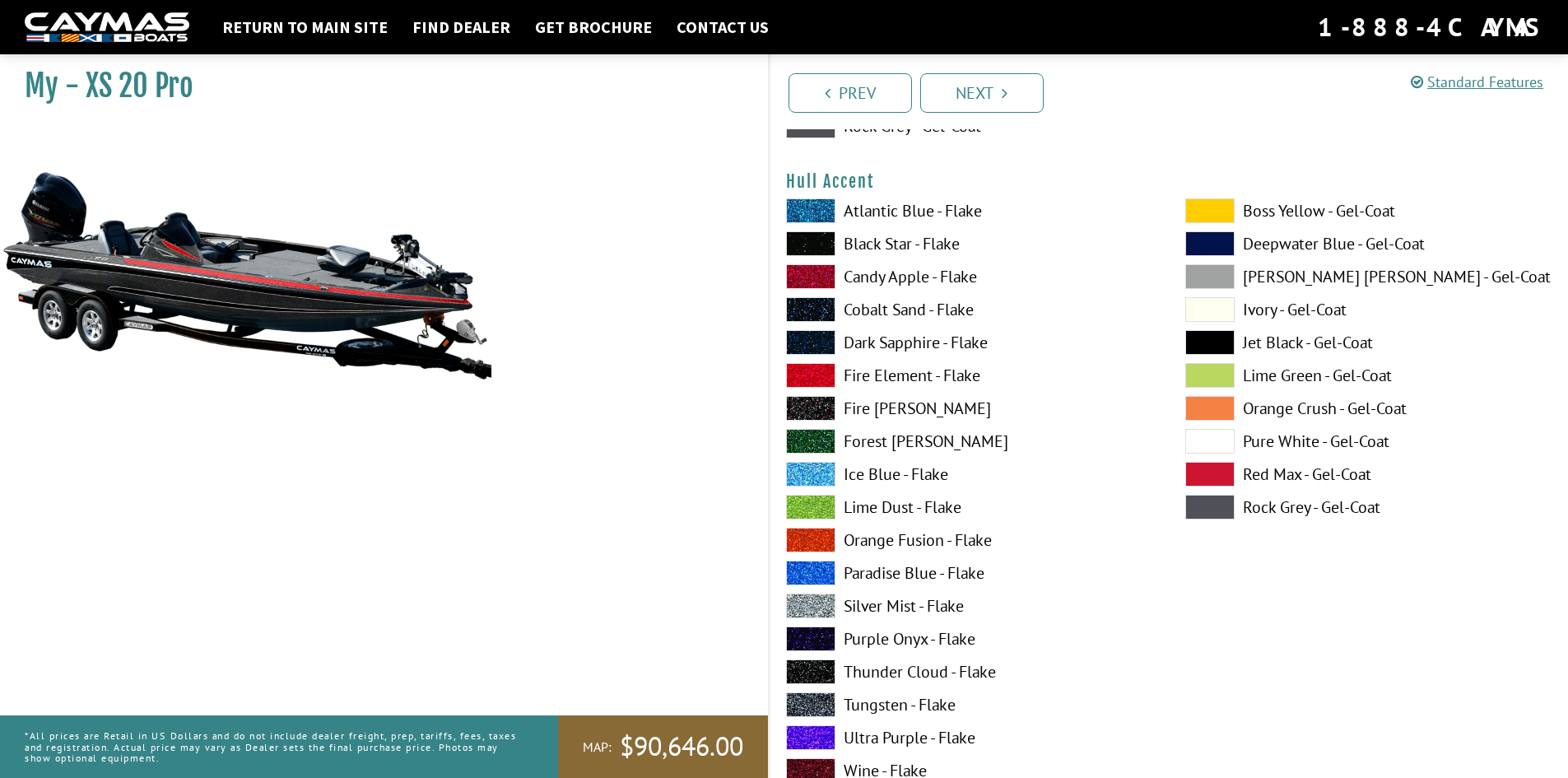
click at [810, 374] on span at bounding box center [811, 375] width 49 height 25
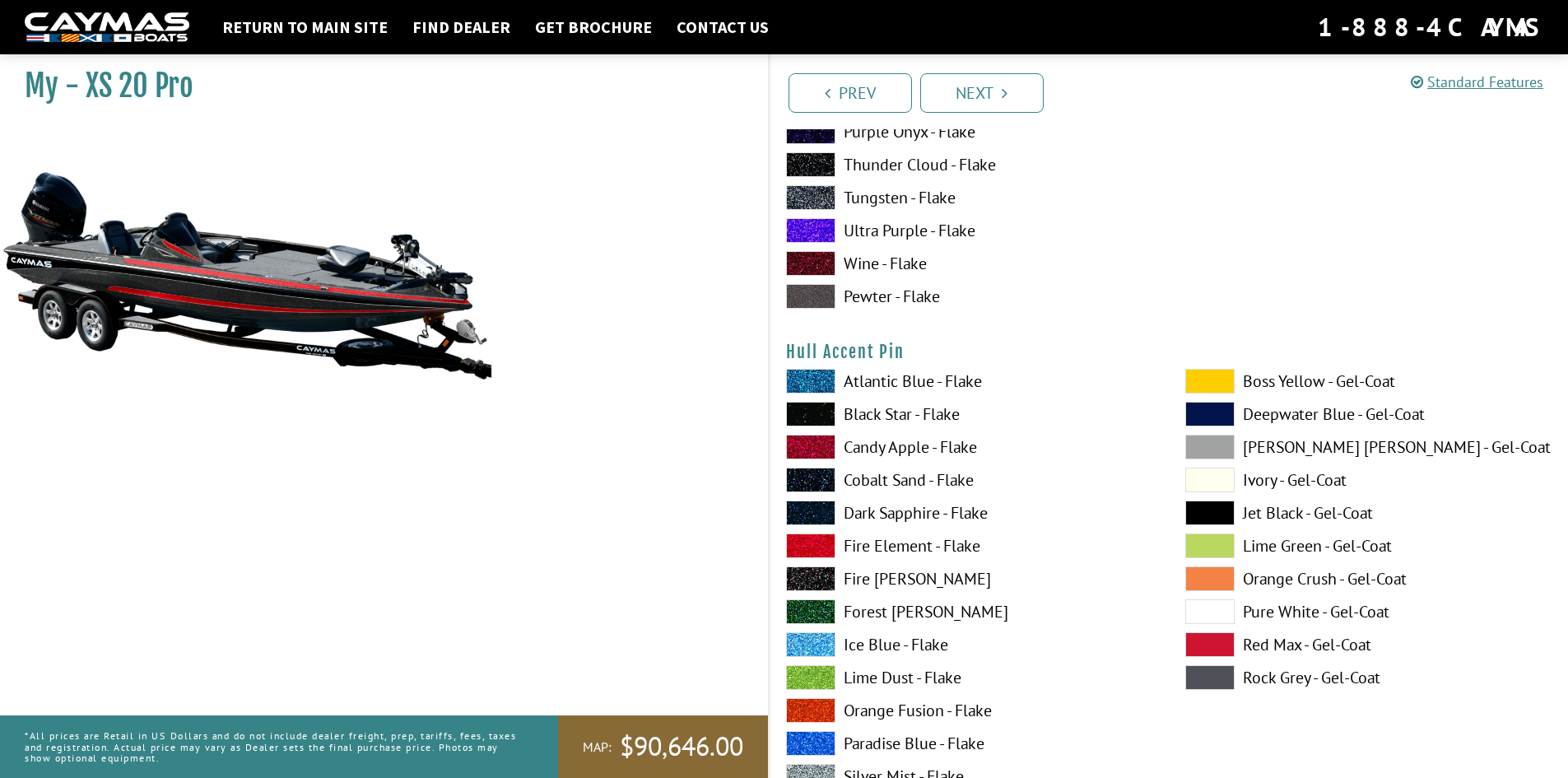
scroll to position [6671, 0]
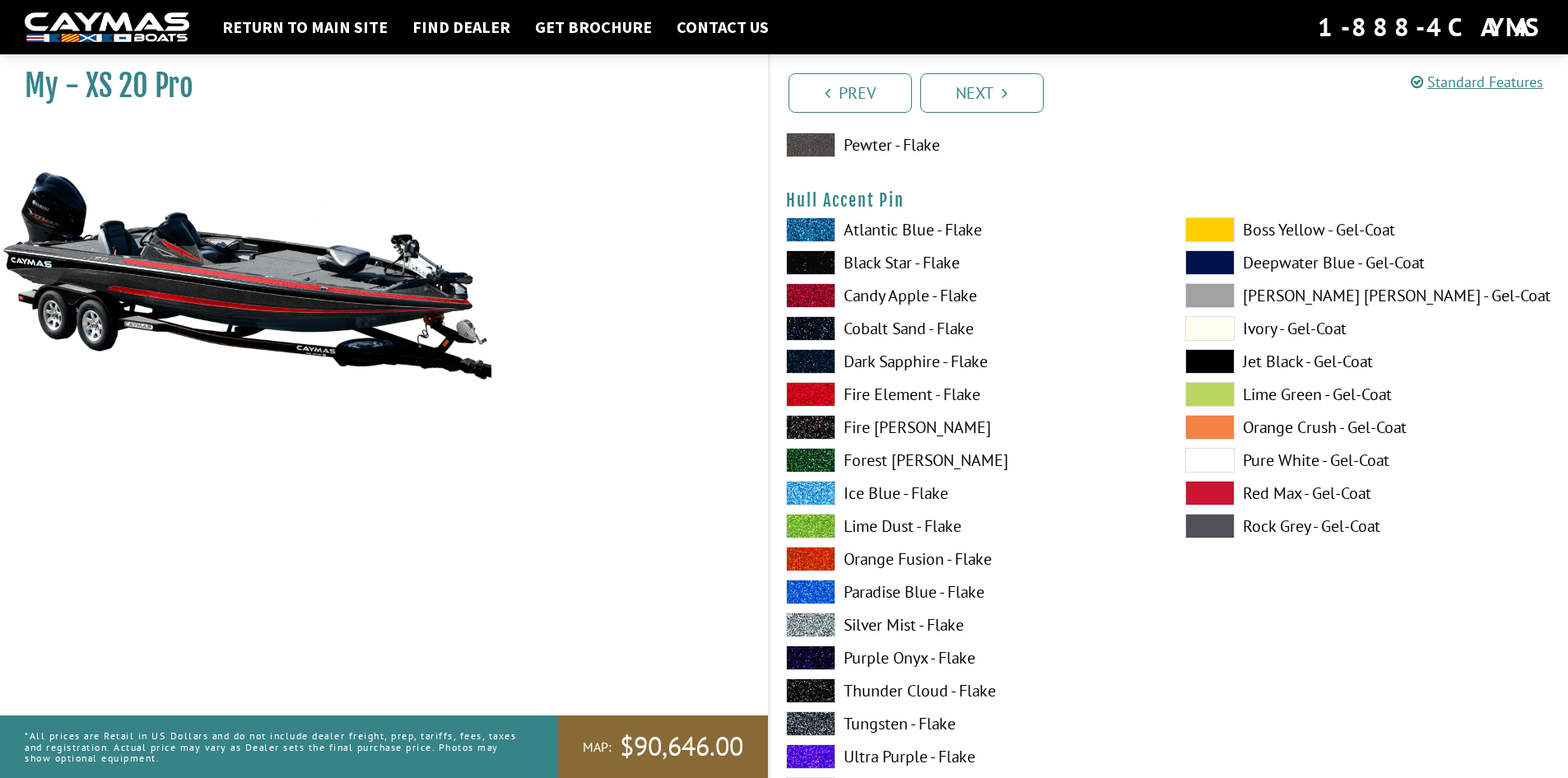
click at [812, 626] on span at bounding box center [811, 624] width 49 height 25
click at [815, 589] on span at bounding box center [811, 591] width 49 height 25
click at [801, 524] on span at bounding box center [811, 526] width 49 height 25
click at [820, 616] on span at bounding box center [811, 624] width 49 height 25
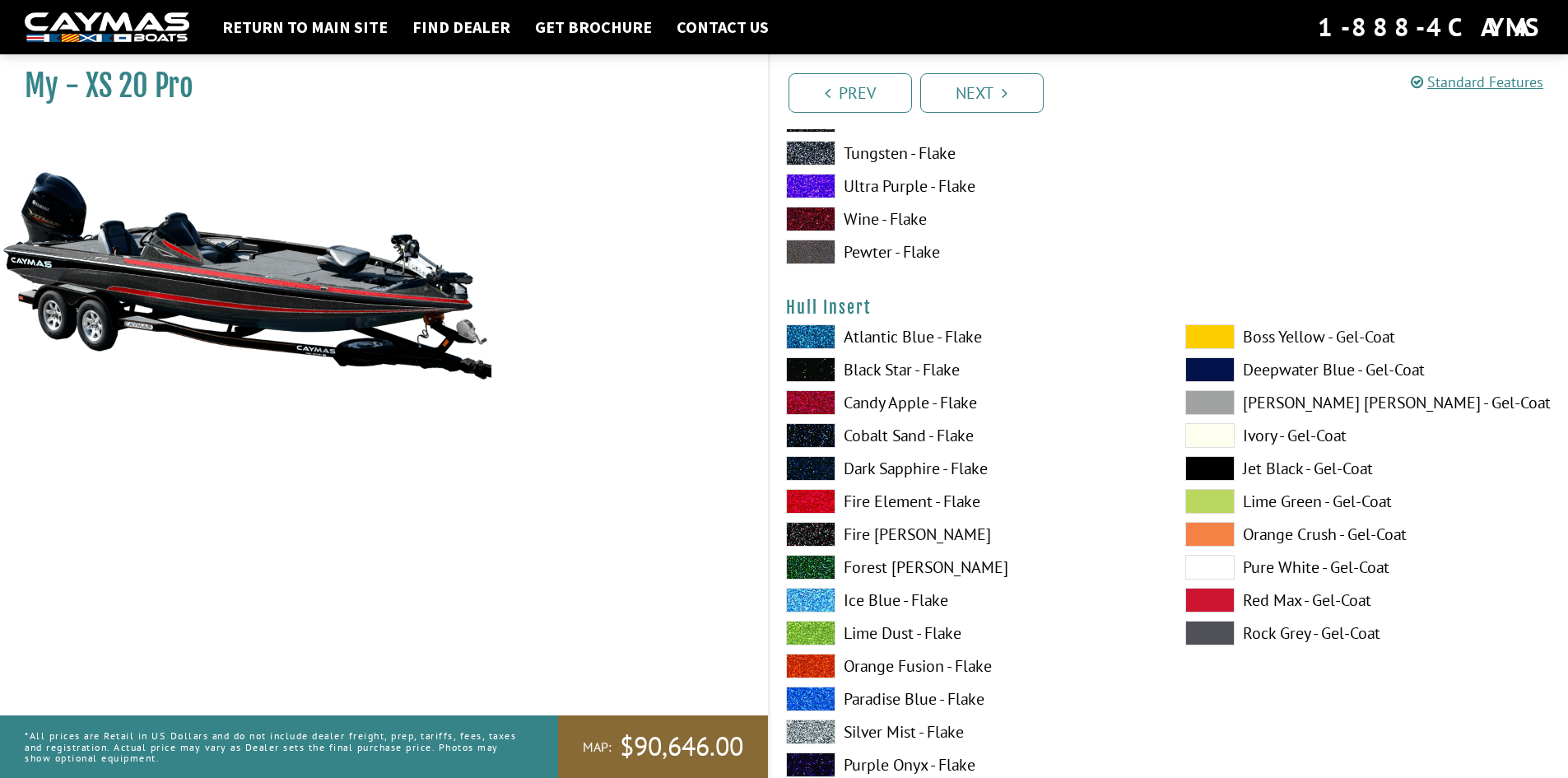
scroll to position [7247, 0]
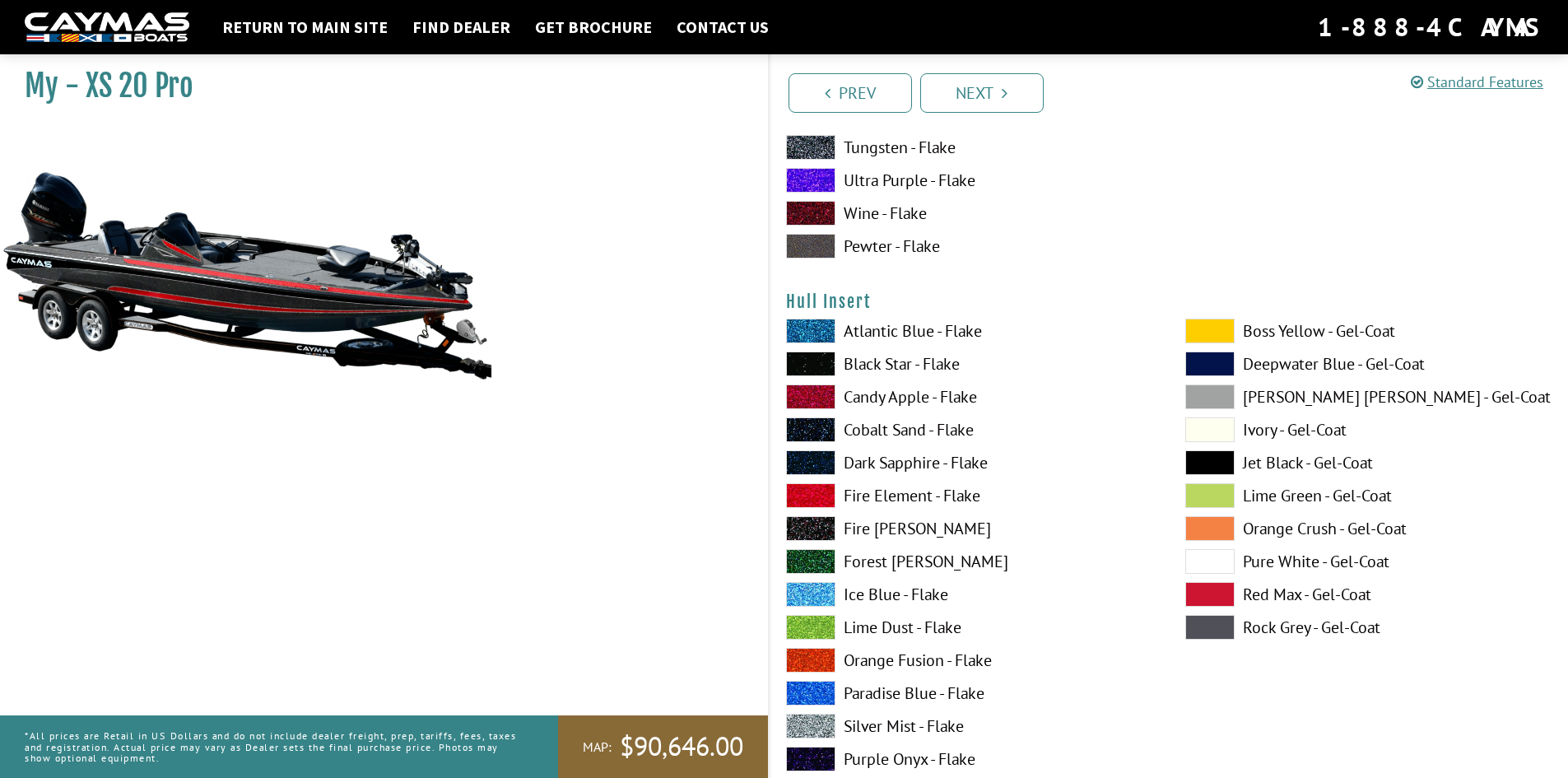
click at [810, 395] on span at bounding box center [811, 396] width 49 height 25
click at [816, 499] on span at bounding box center [811, 495] width 49 height 25
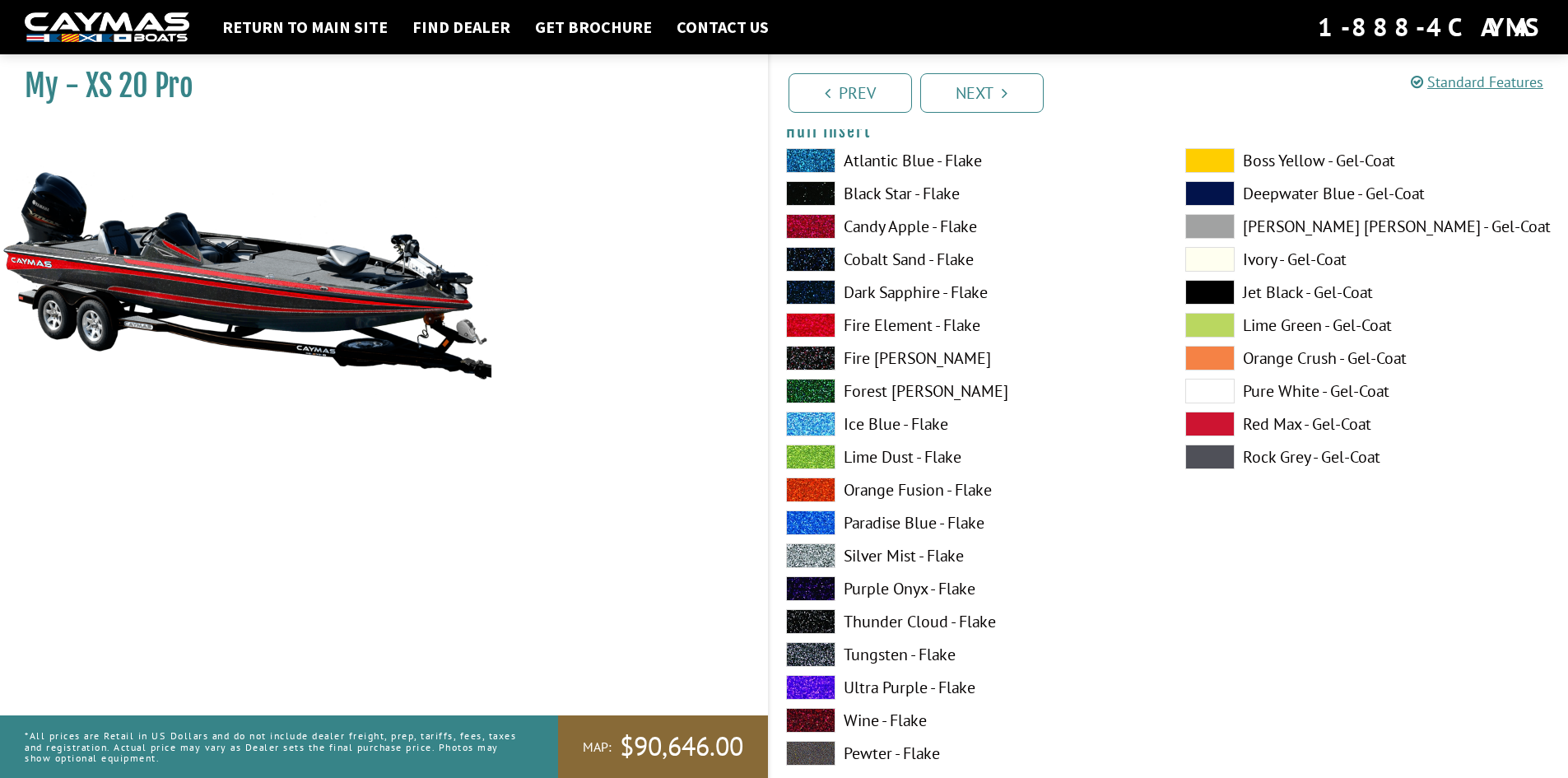
scroll to position [7494, 0]
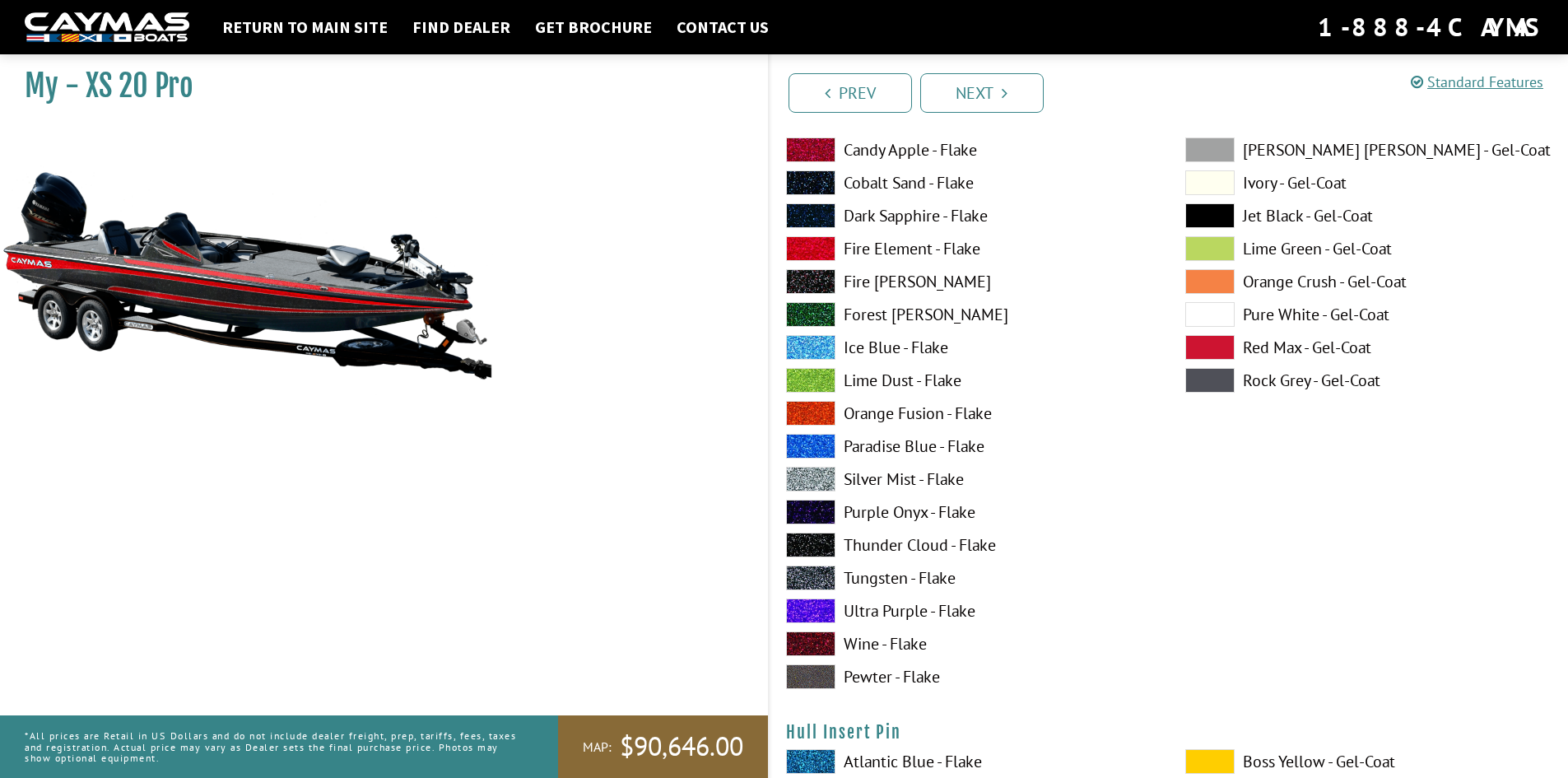
click at [813, 674] on span at bounding box center [811, 676] width 49 height 25
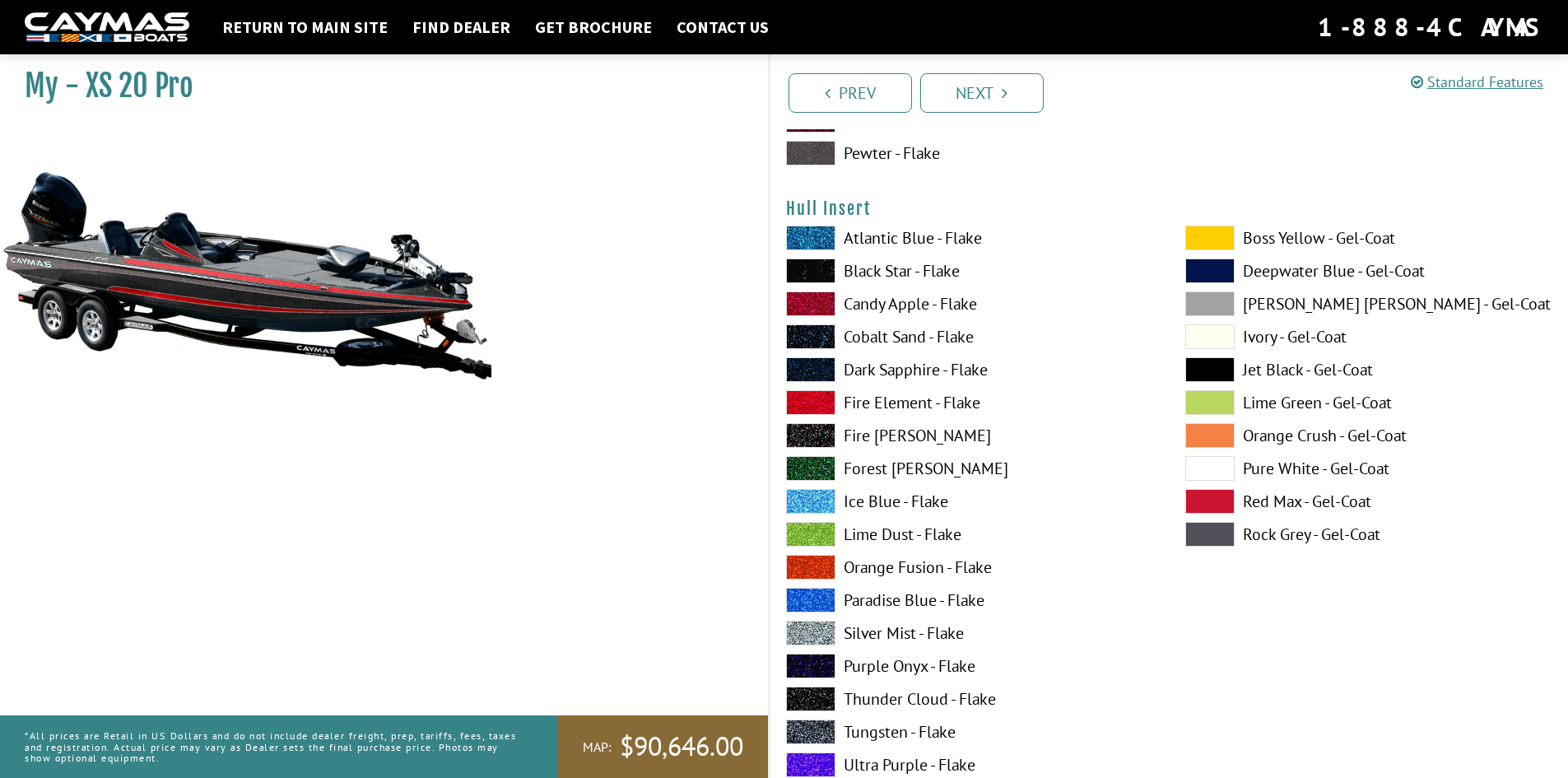
scroll to position [7329, 0]
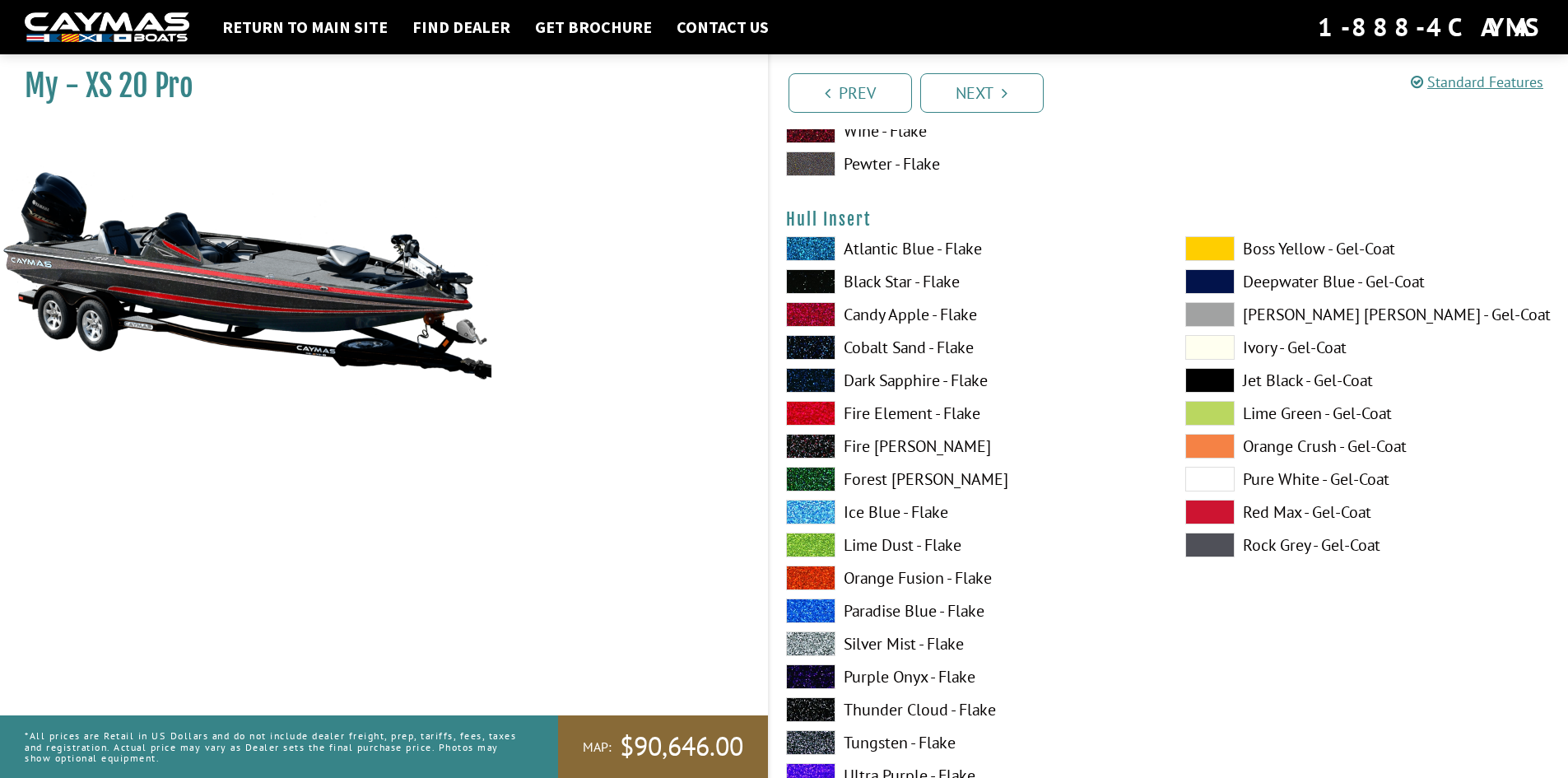
click at [817, 275] on span at bounding box center [811, 281] width 49 height 25
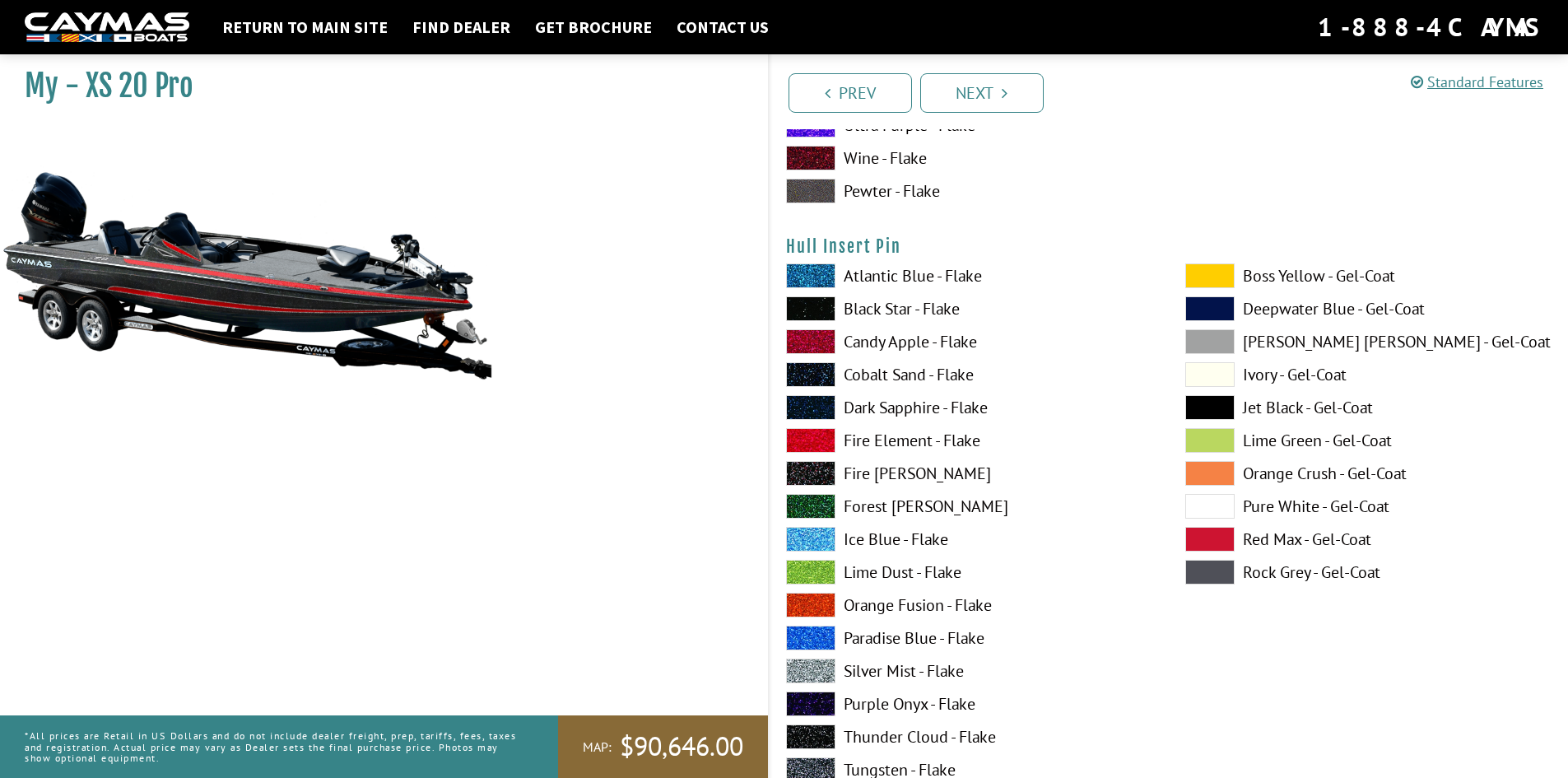
scroll to position [8071, 0]
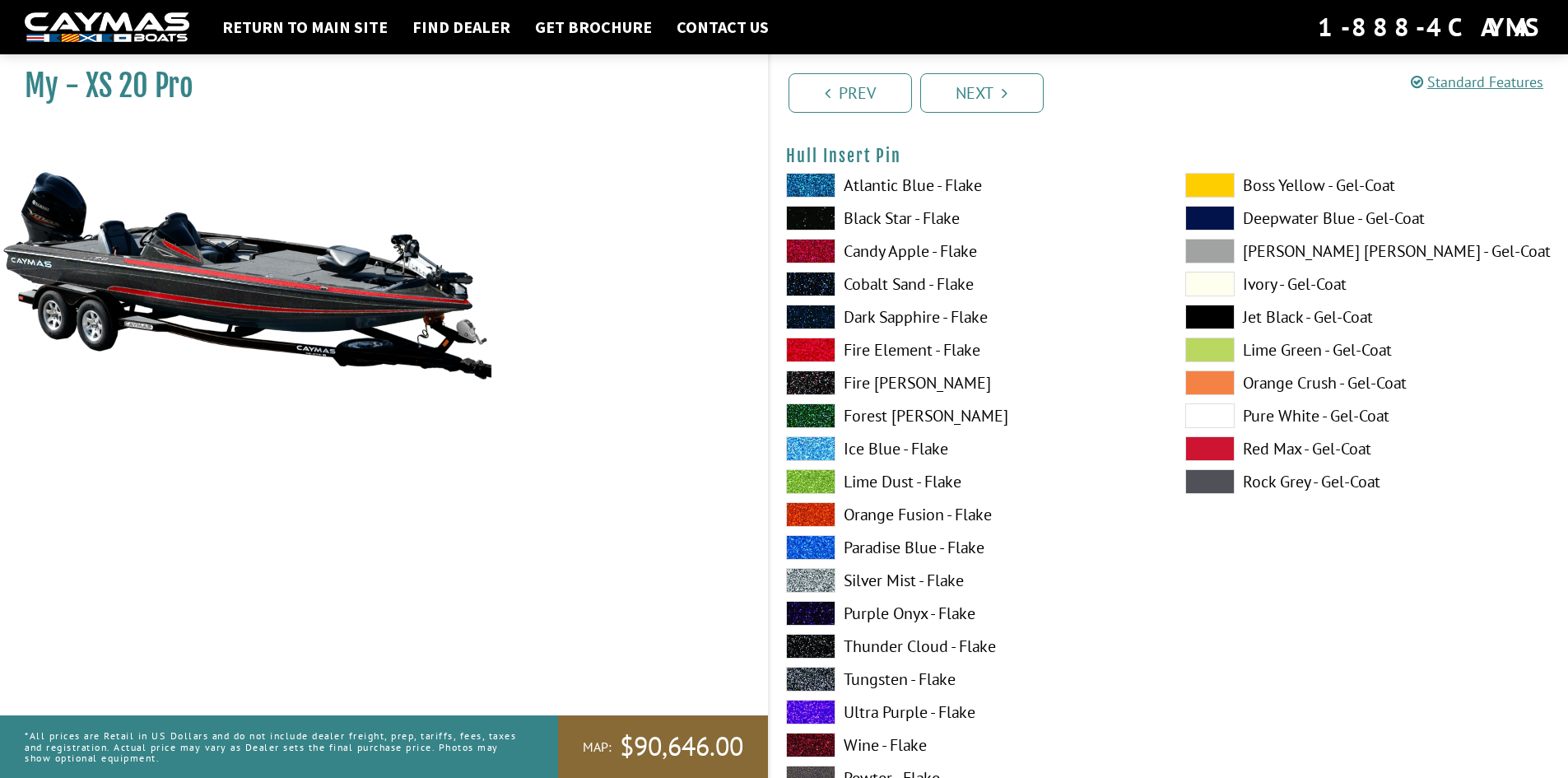
click at [817, 583] on span at bounding box center [811, 580] width 49 height 25
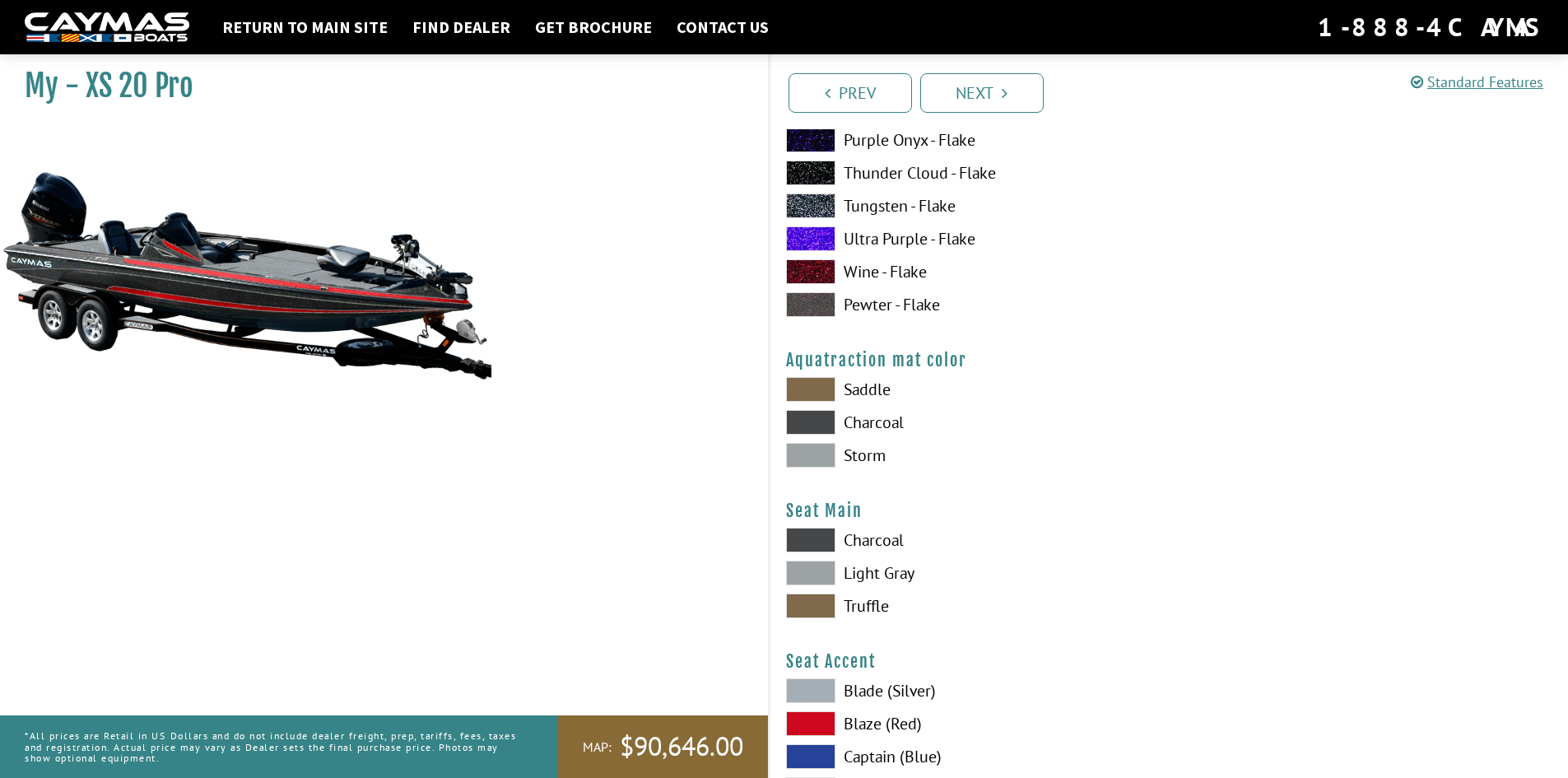
scroll to position [8565, 0]
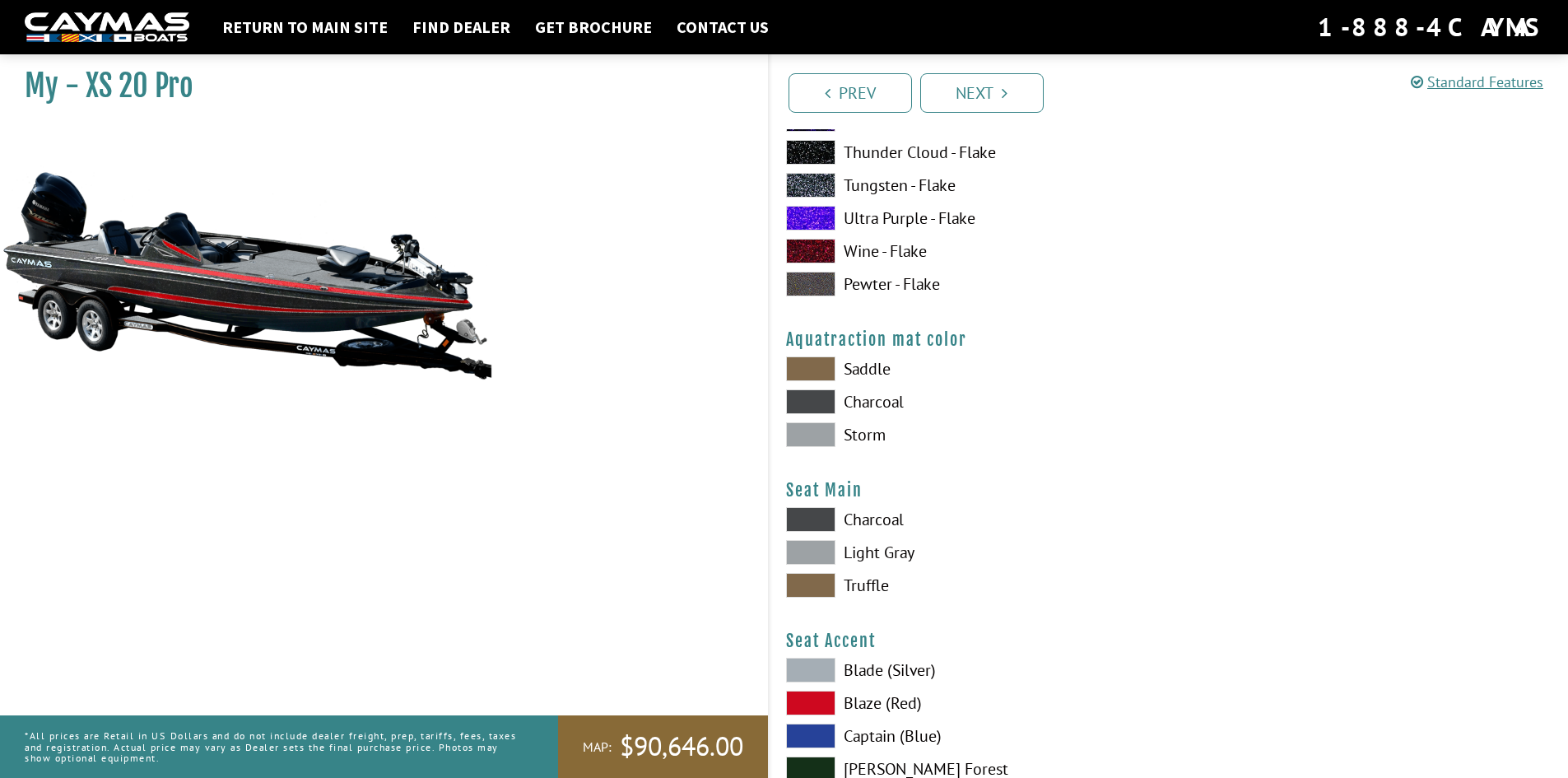
click at [806, 398] on span at bounding box center [811, 401] width 49 height 25
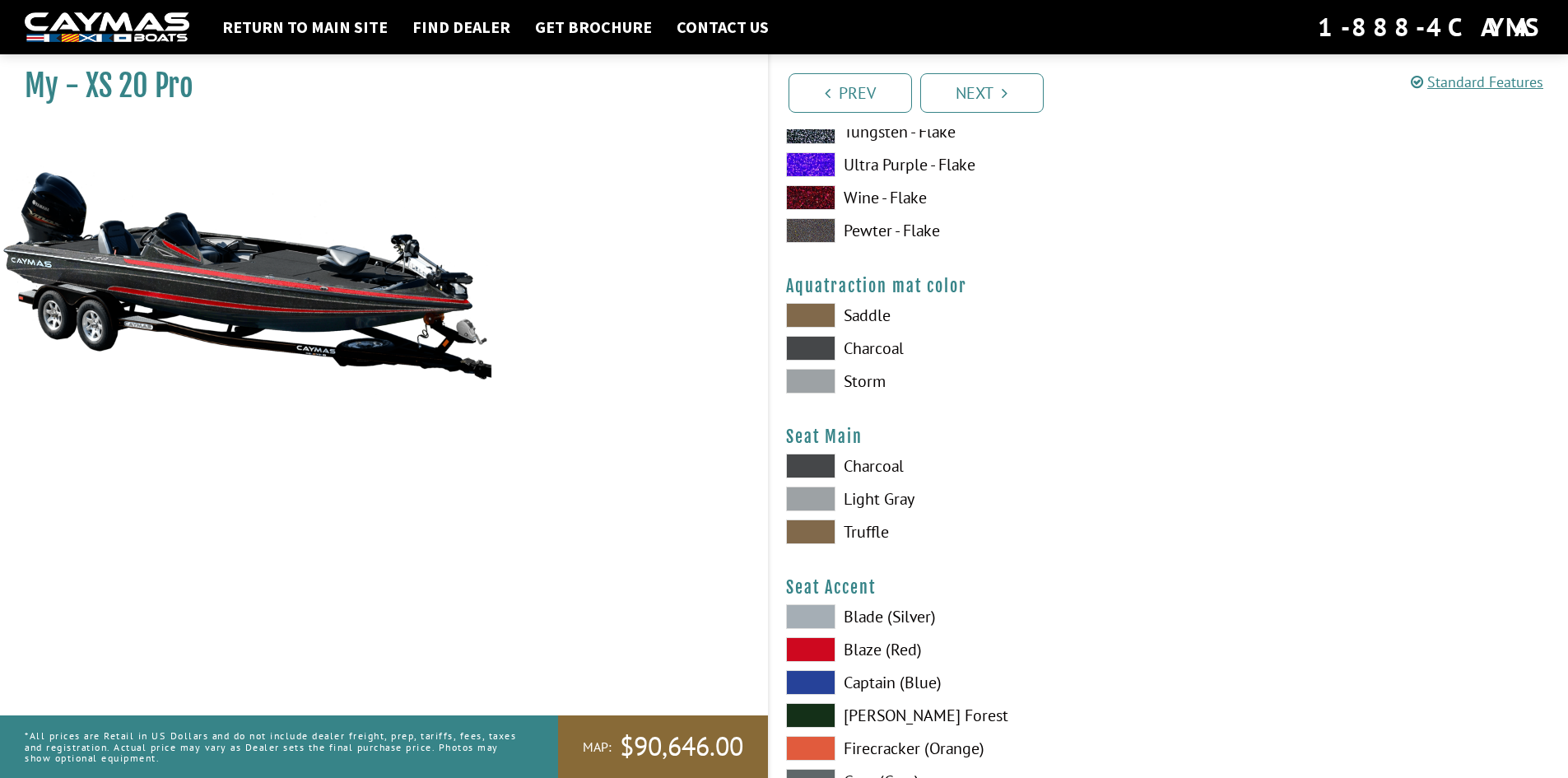
scroll to position [8647, 0]
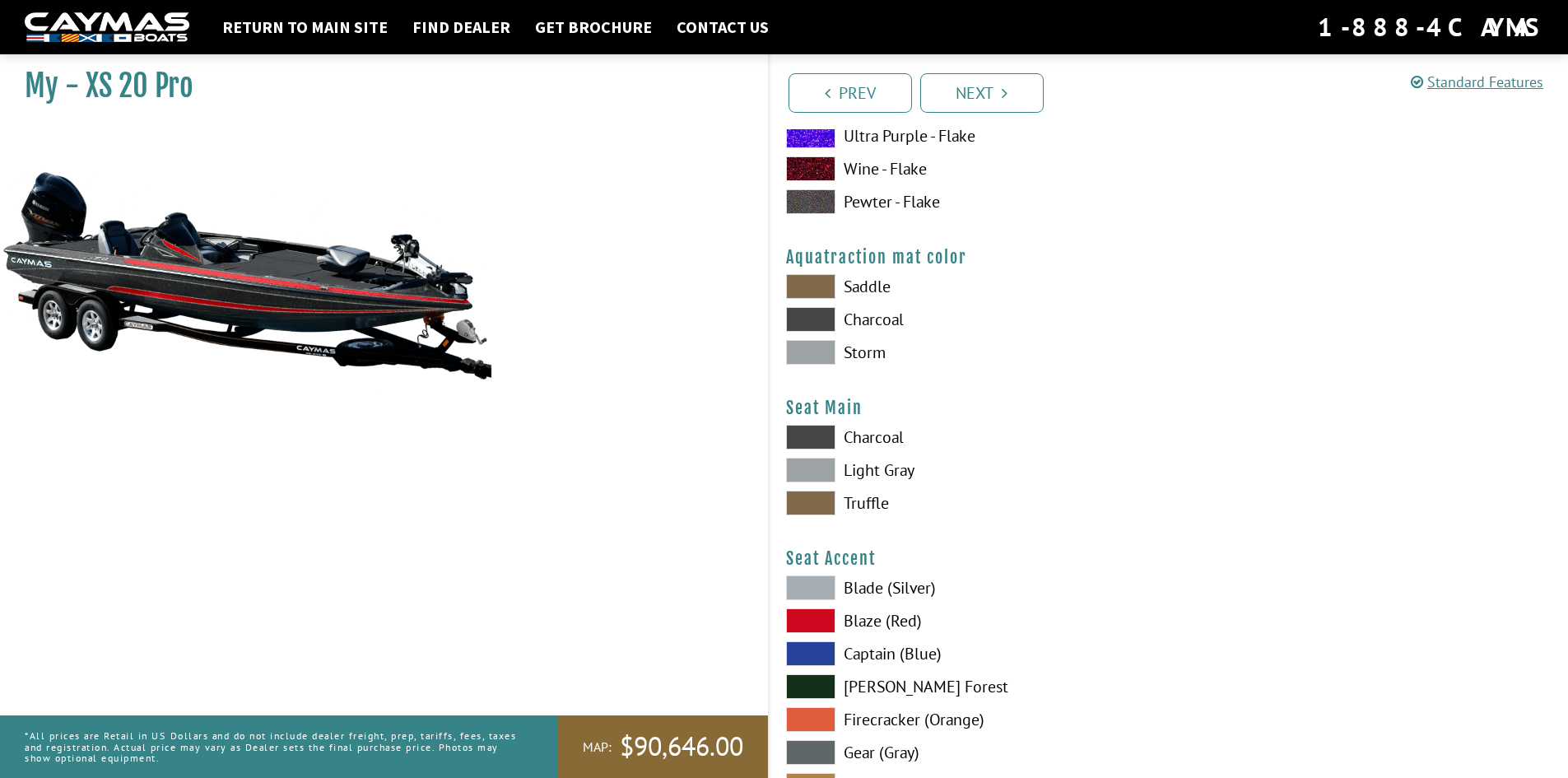
click at [823, 428] on span at bounding box center [811, 437] width 49 height 25
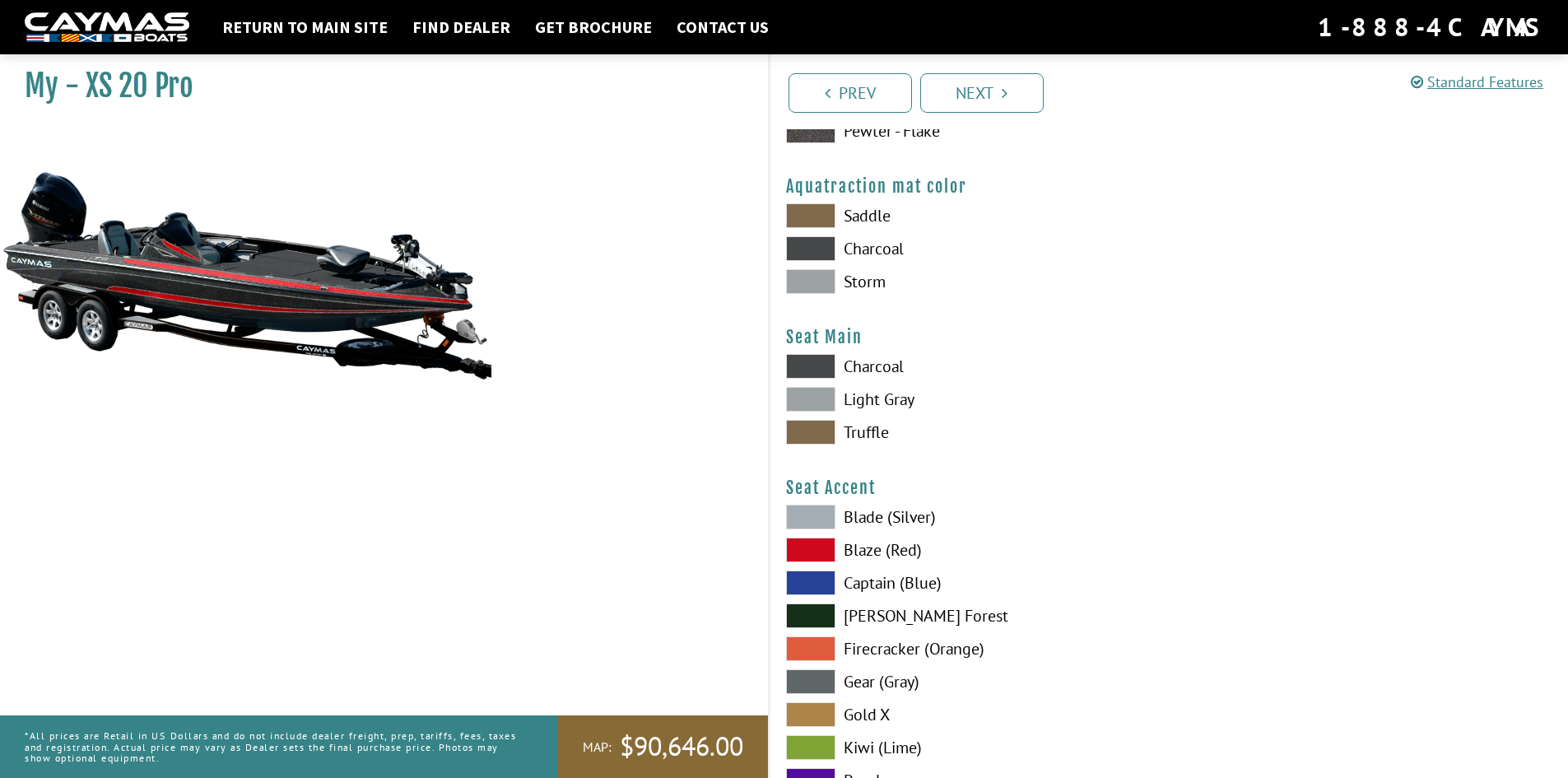
scroll to position [8812, 0]
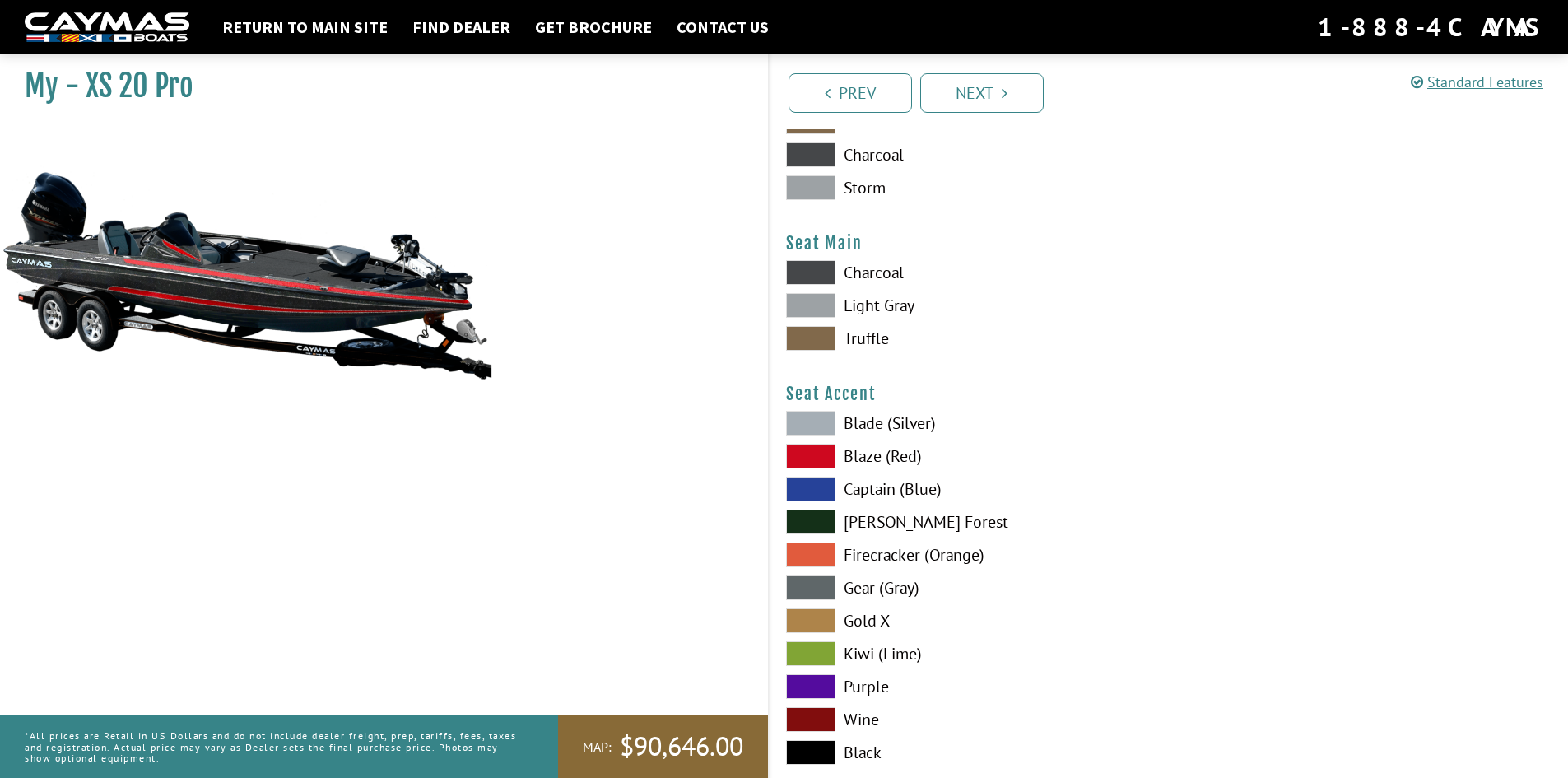
click at [805, 456] on span at bounding box center [811, 456] width 49 height 25
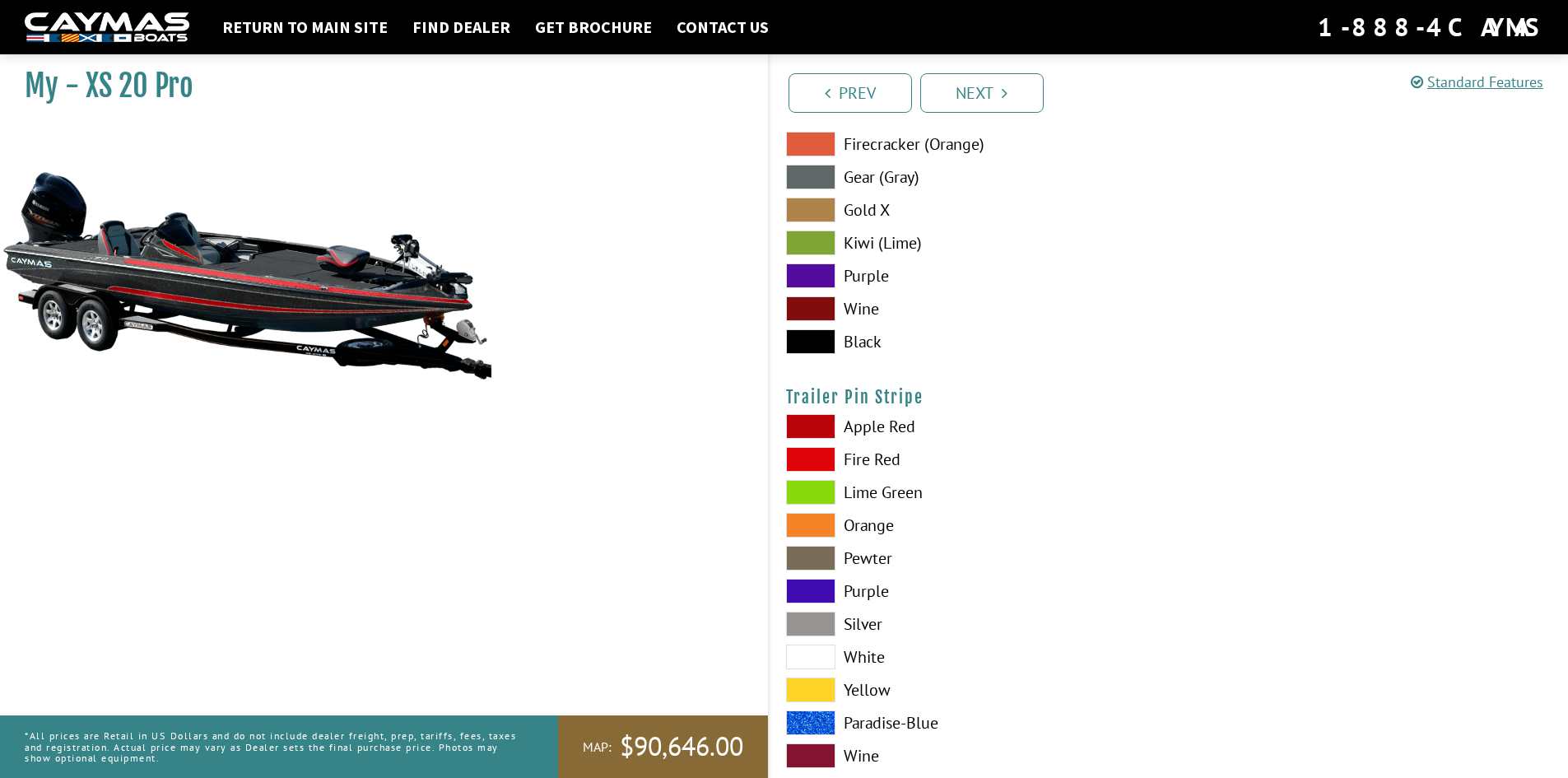
scroll to position [9224, 0]
click at [806, 461] on span at bounding box center [811, 458] width 49 height 25
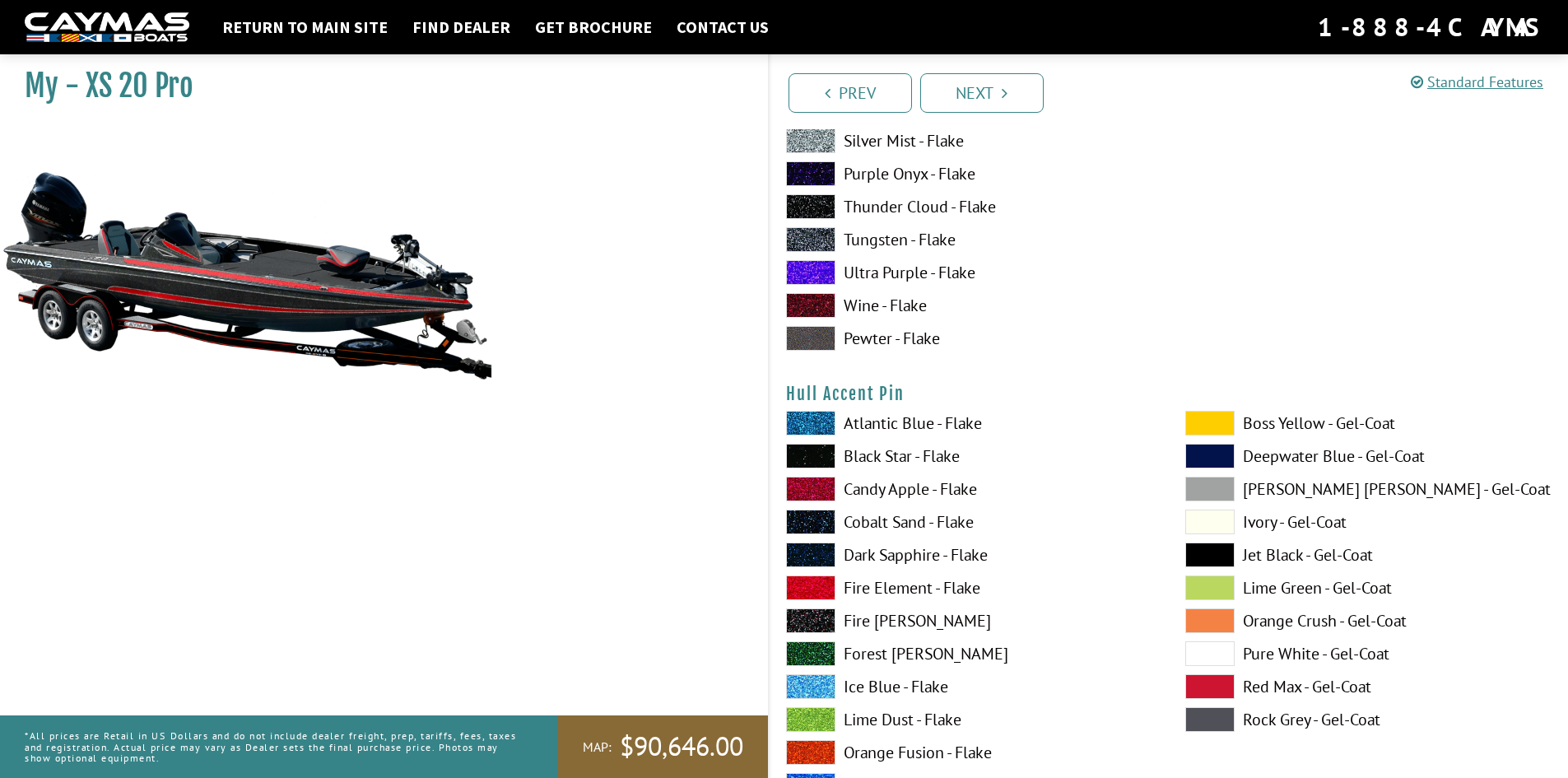
scroll to position [6708, 0]
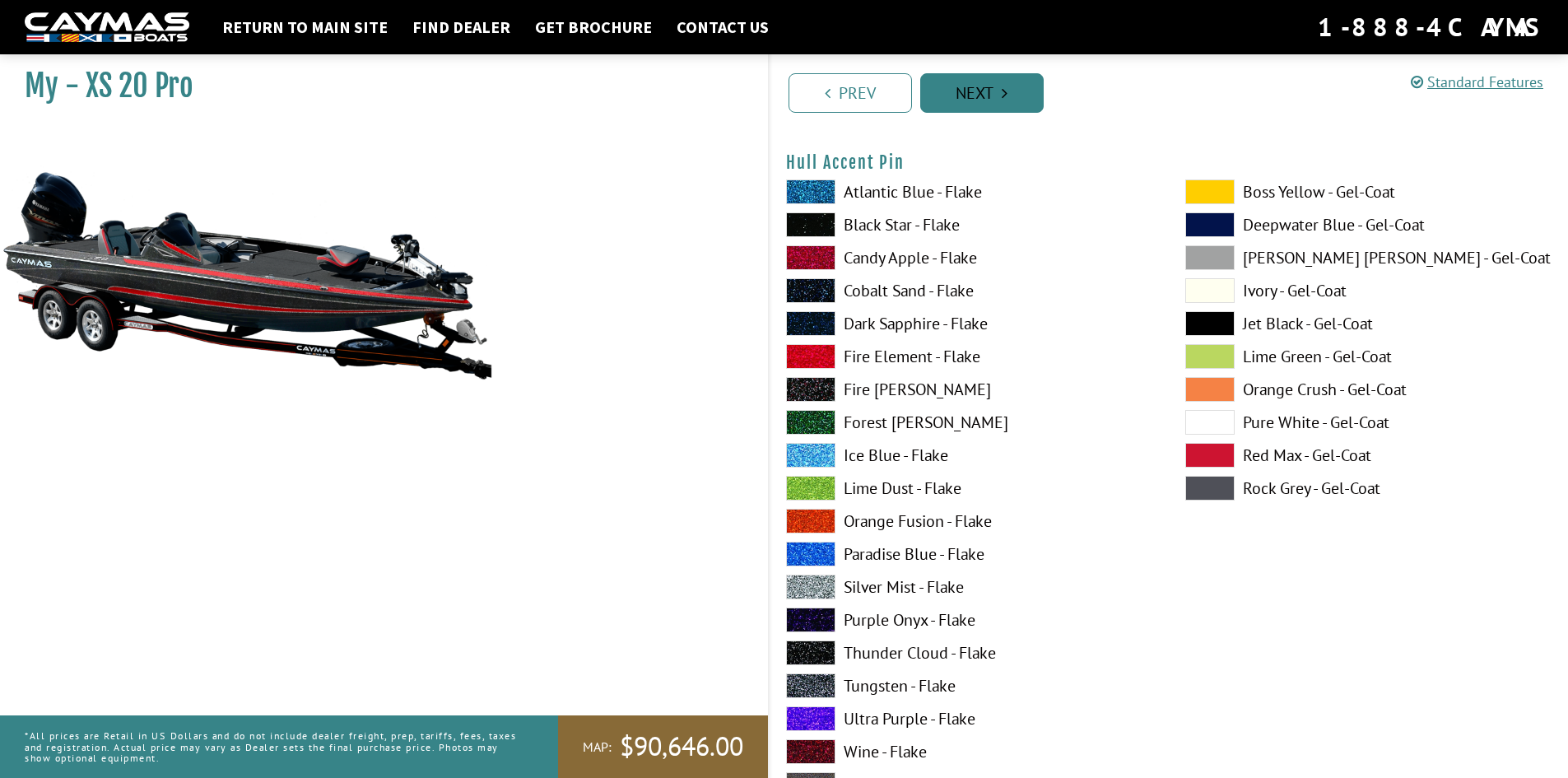
click at [997, 85] on link "Next" at bounding box center [982, 92] width 124 height 40
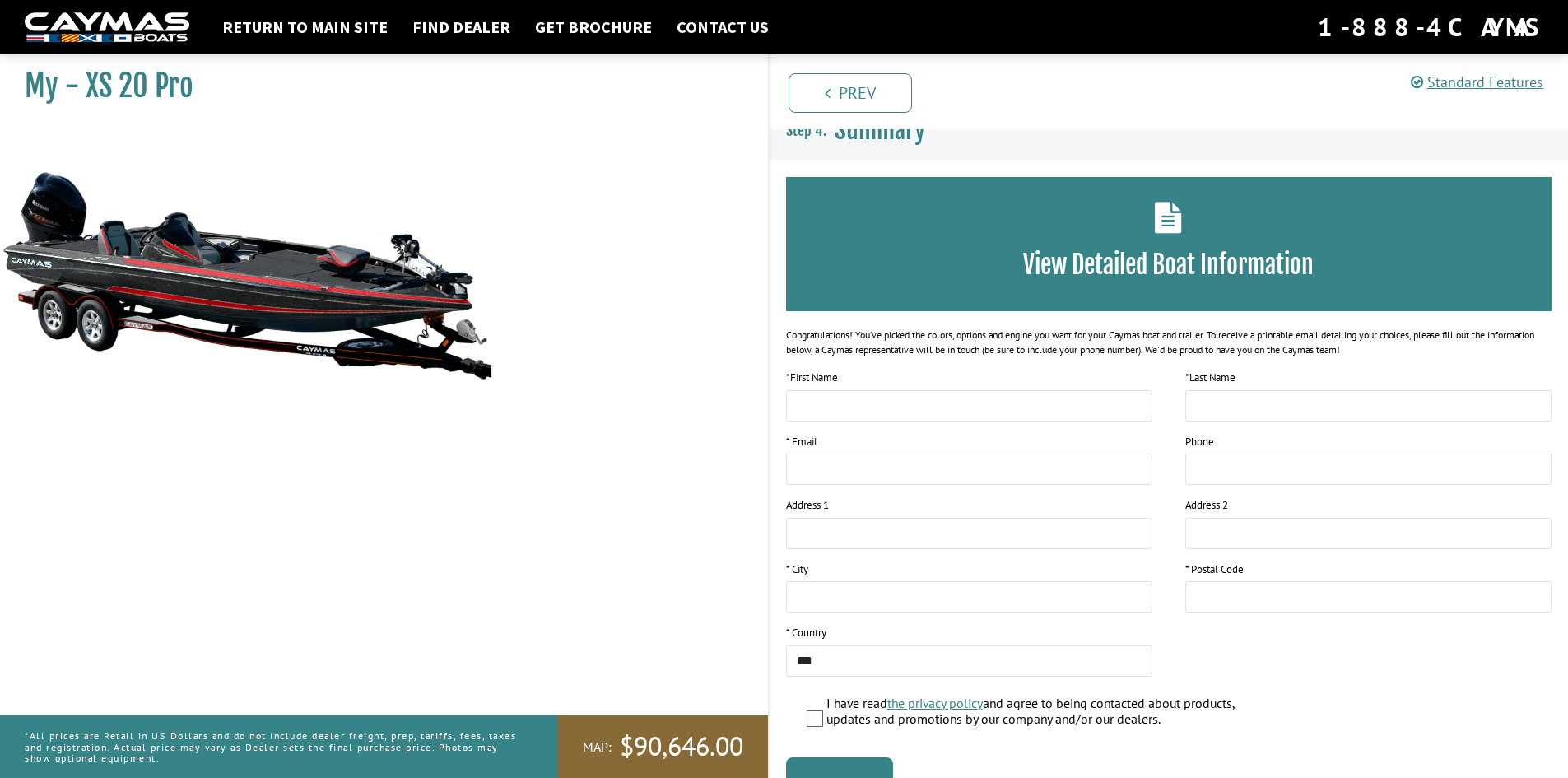
scroll to position [0, 0]
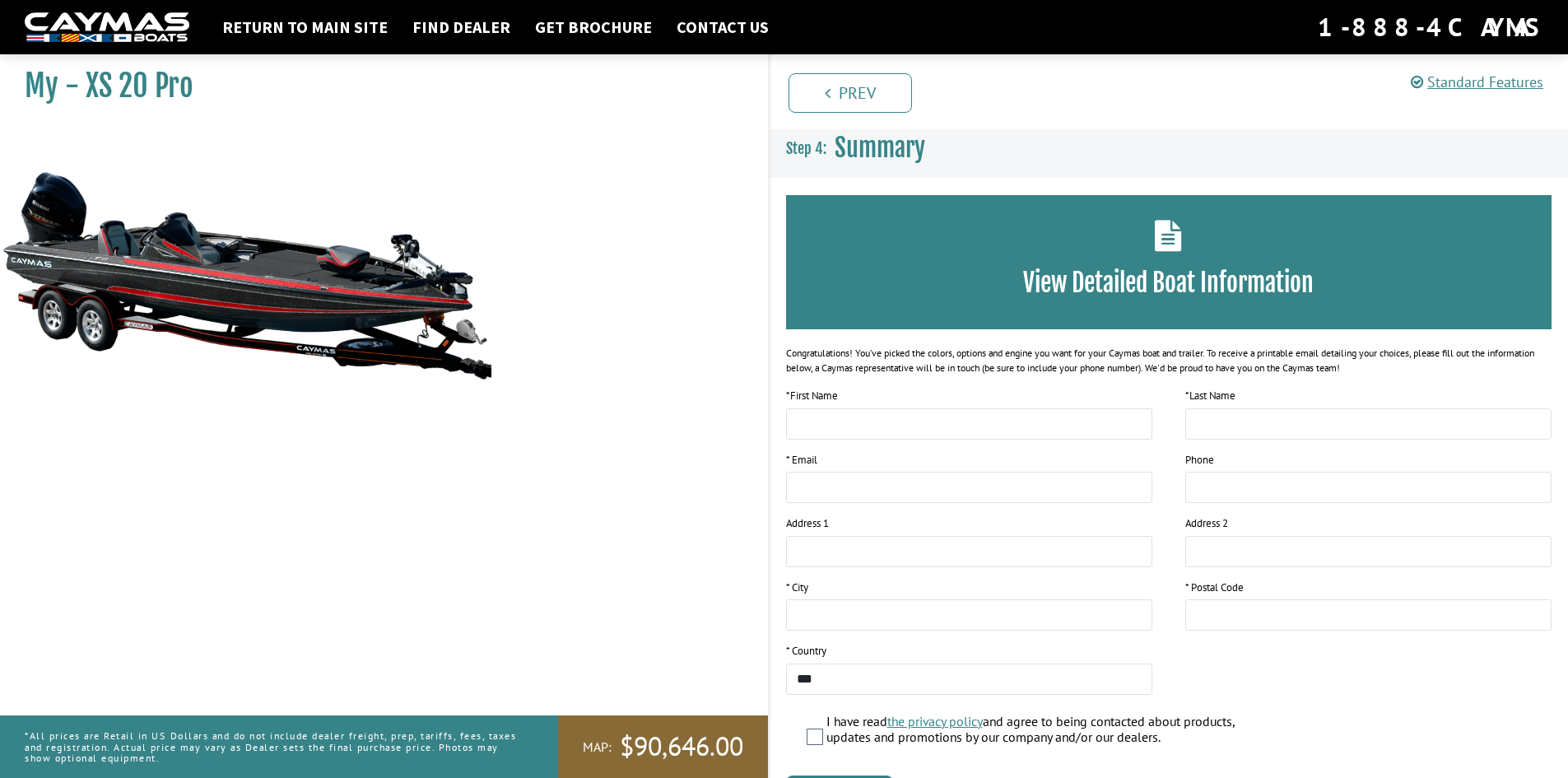
click at [275, 315] on img at bounding box center [247, 275] width 494 height 299
click at [274, 303] on img at bounding box center [247, 275] width 494 height 299
click at [276, 305] on img at bounding box center [247, 275] width 494 height 299
